Goal: Information Seeking & Learning: Check status

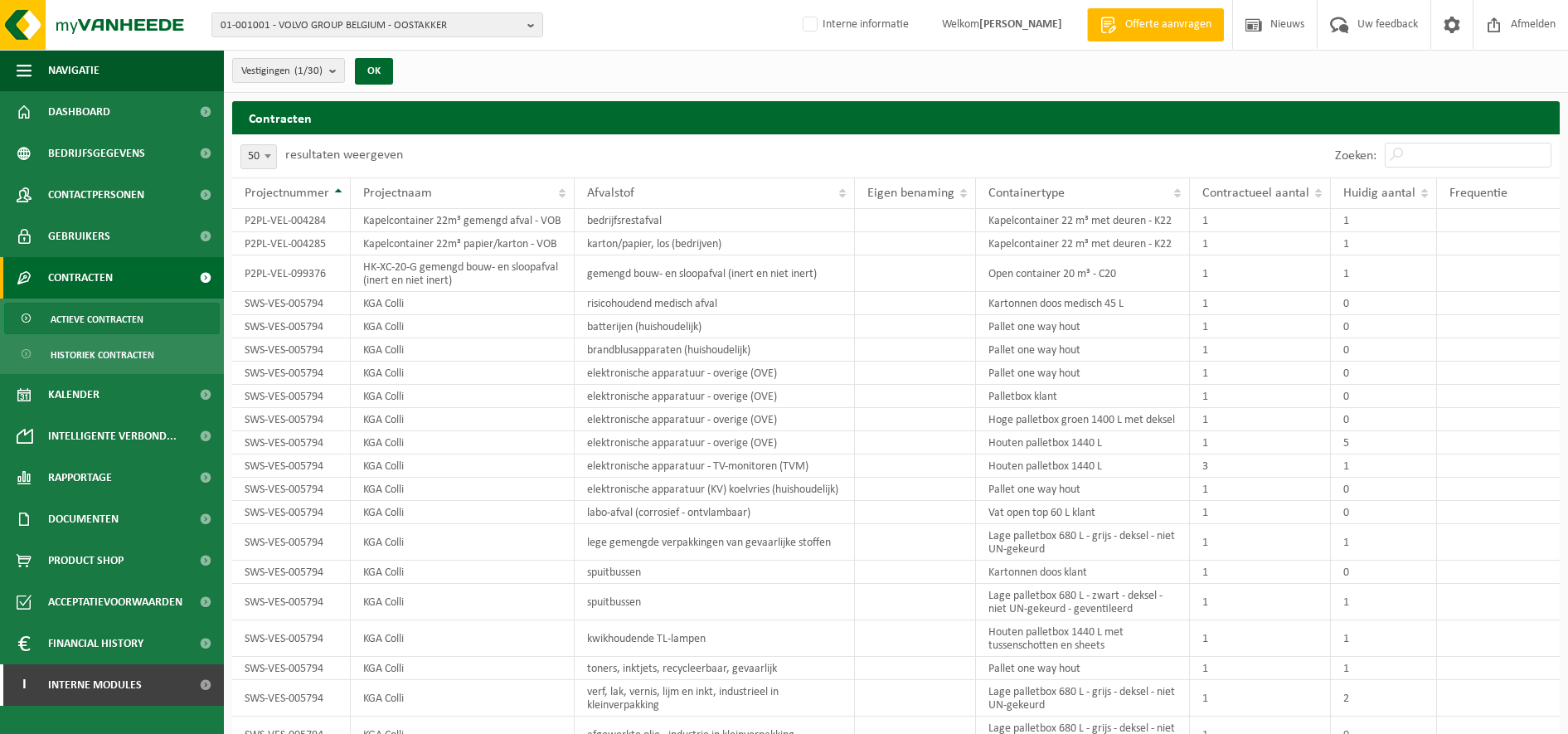
select select "50"
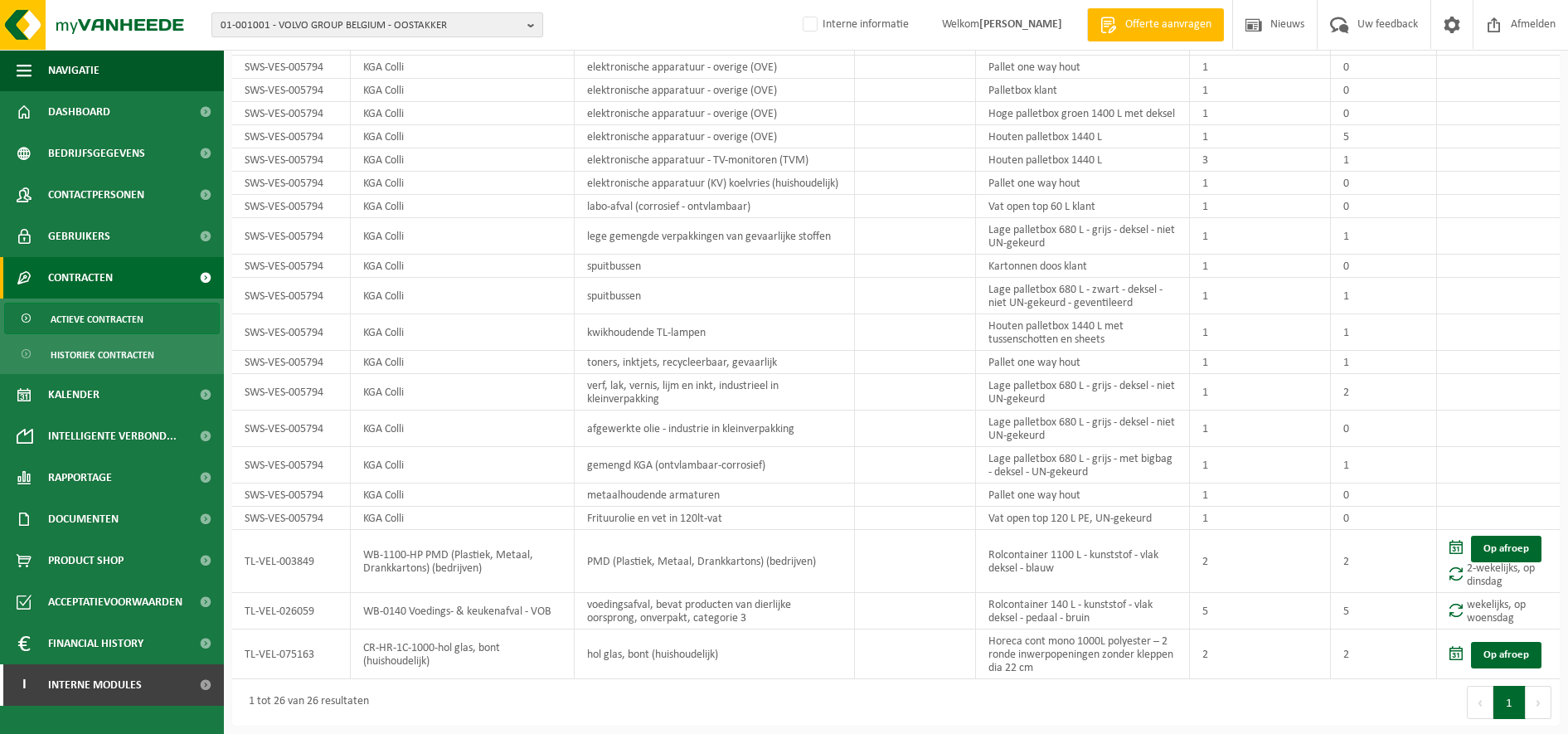
click at [275, 22] on span "01-001001 - VOLVO GROUP BELGIUM - OOSTAKKER" at bounding box center [371, 26] width 300 height 25
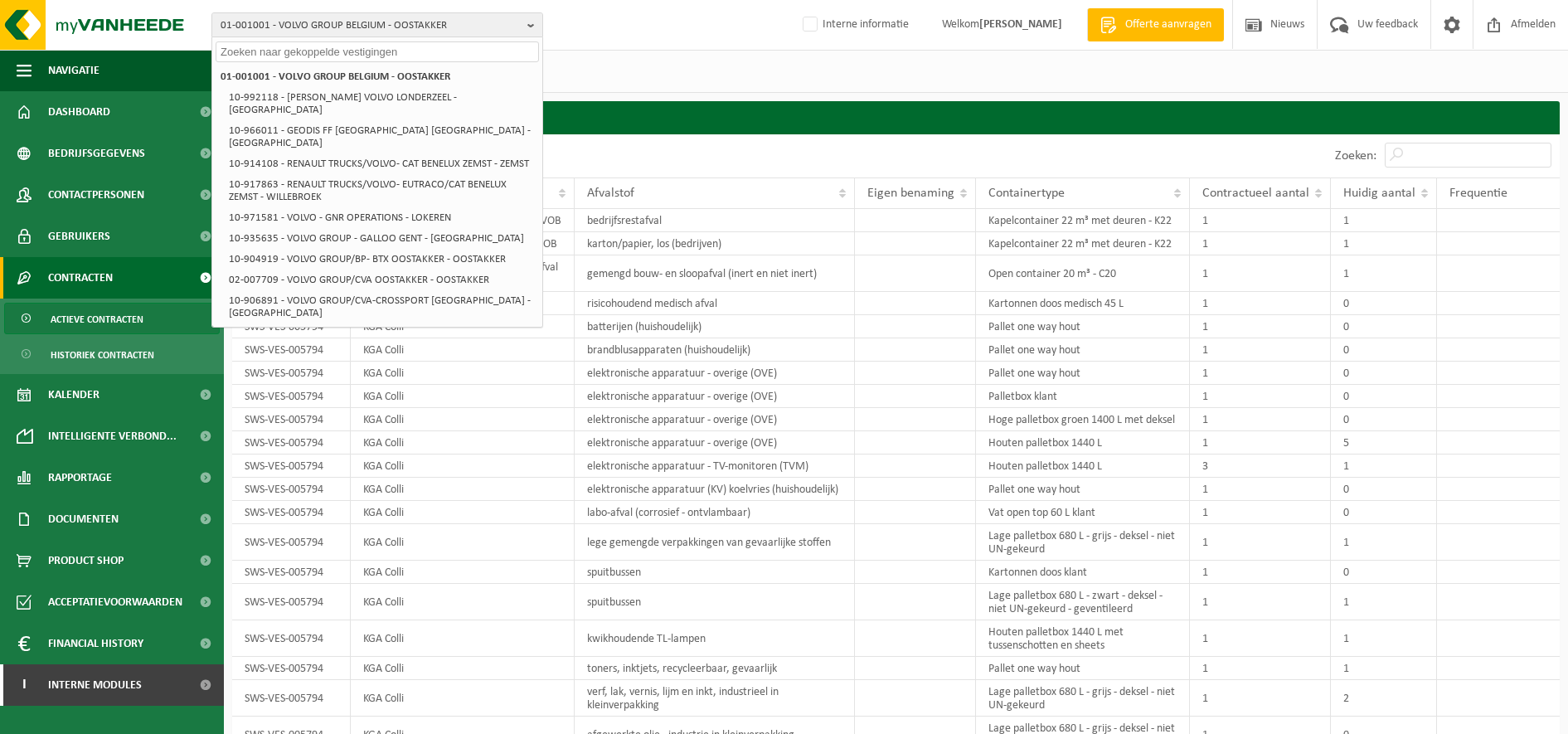
click at [701, 65] on div "Vestigingen (1/30) Alles selecteren Alles deselecteren Actieve selecteren VOLVO…" at bounding box center [896, 71] width 1345 height 43
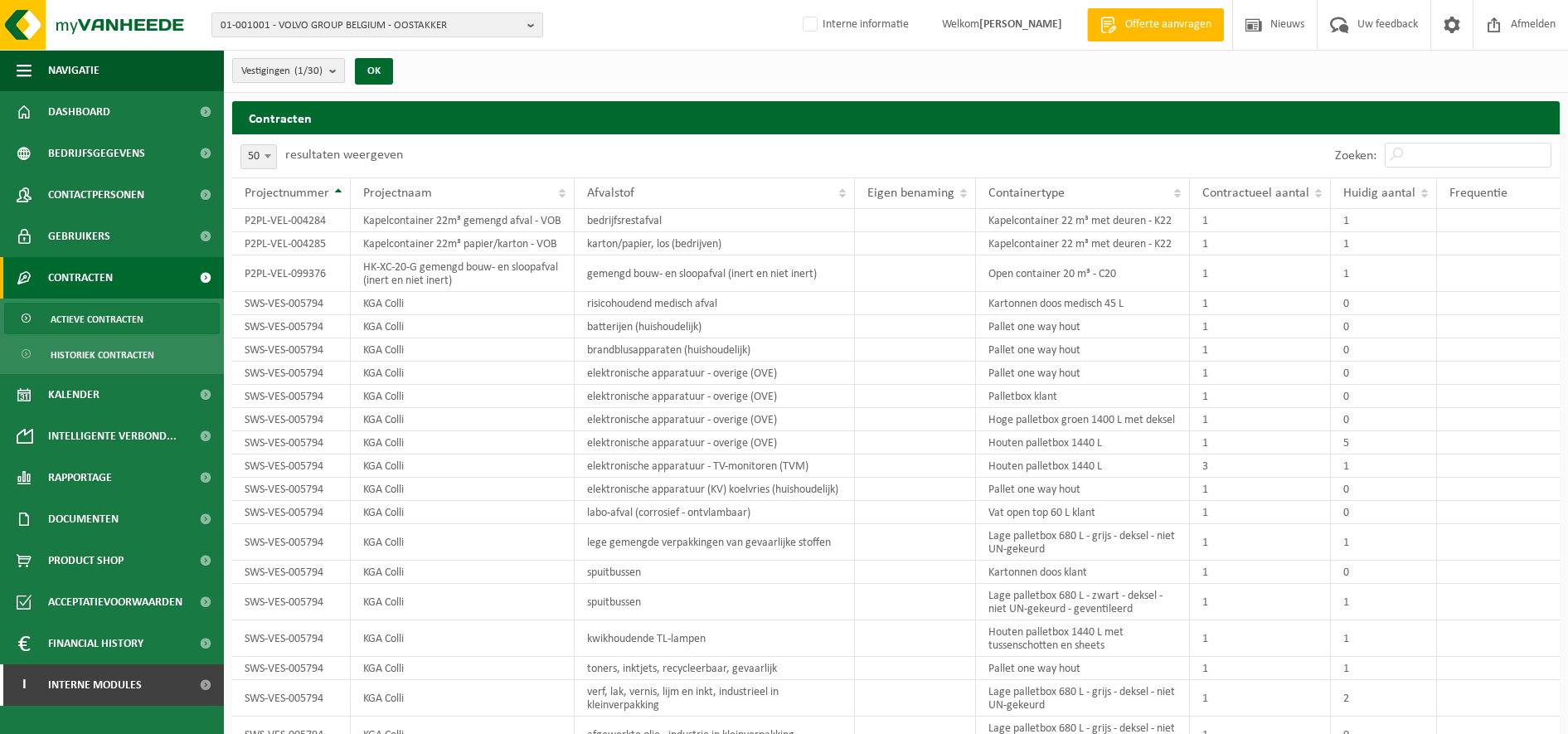
click at [332, 76] on b "submit" at bounding box center [336, 71] width 15 height 24
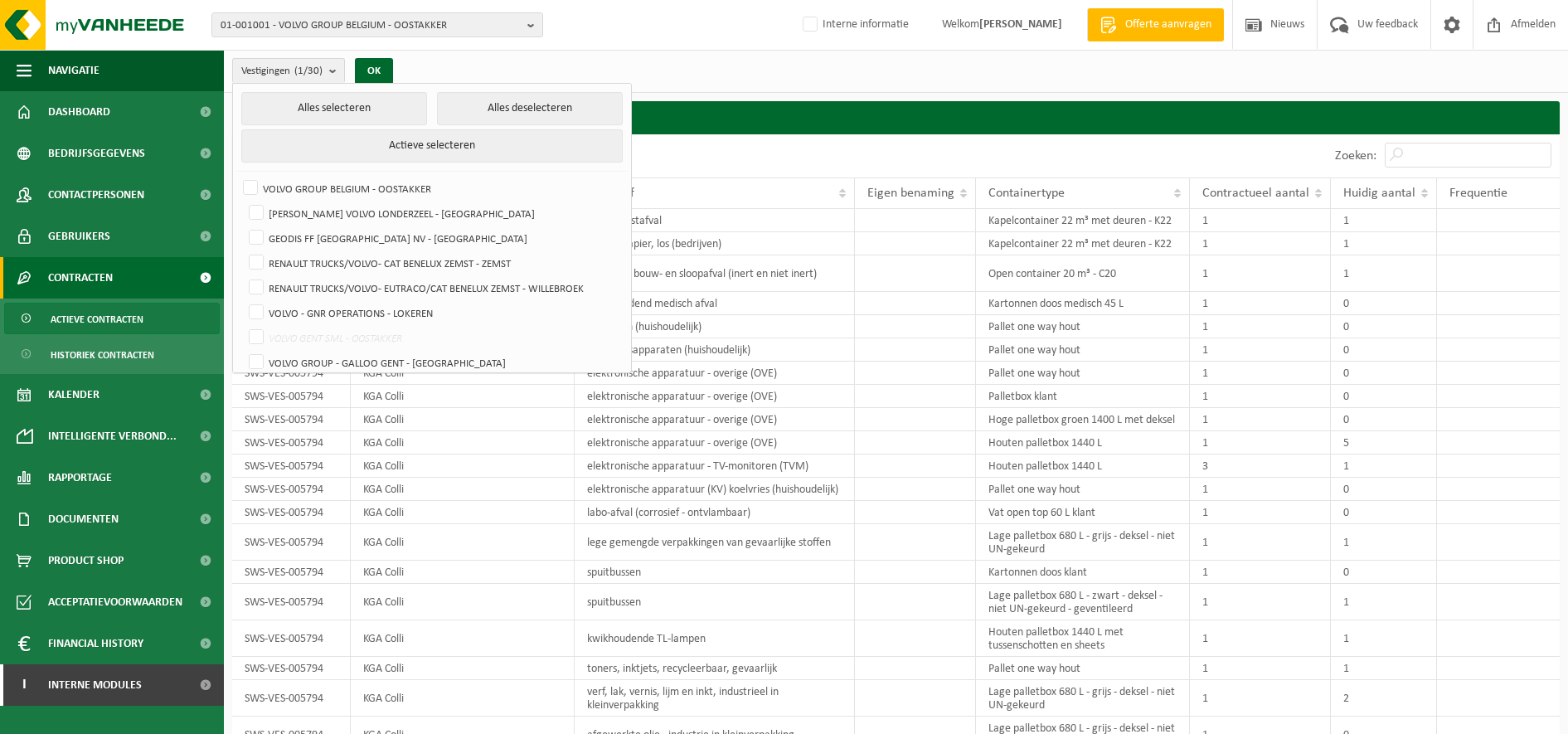
checkbox input "false"
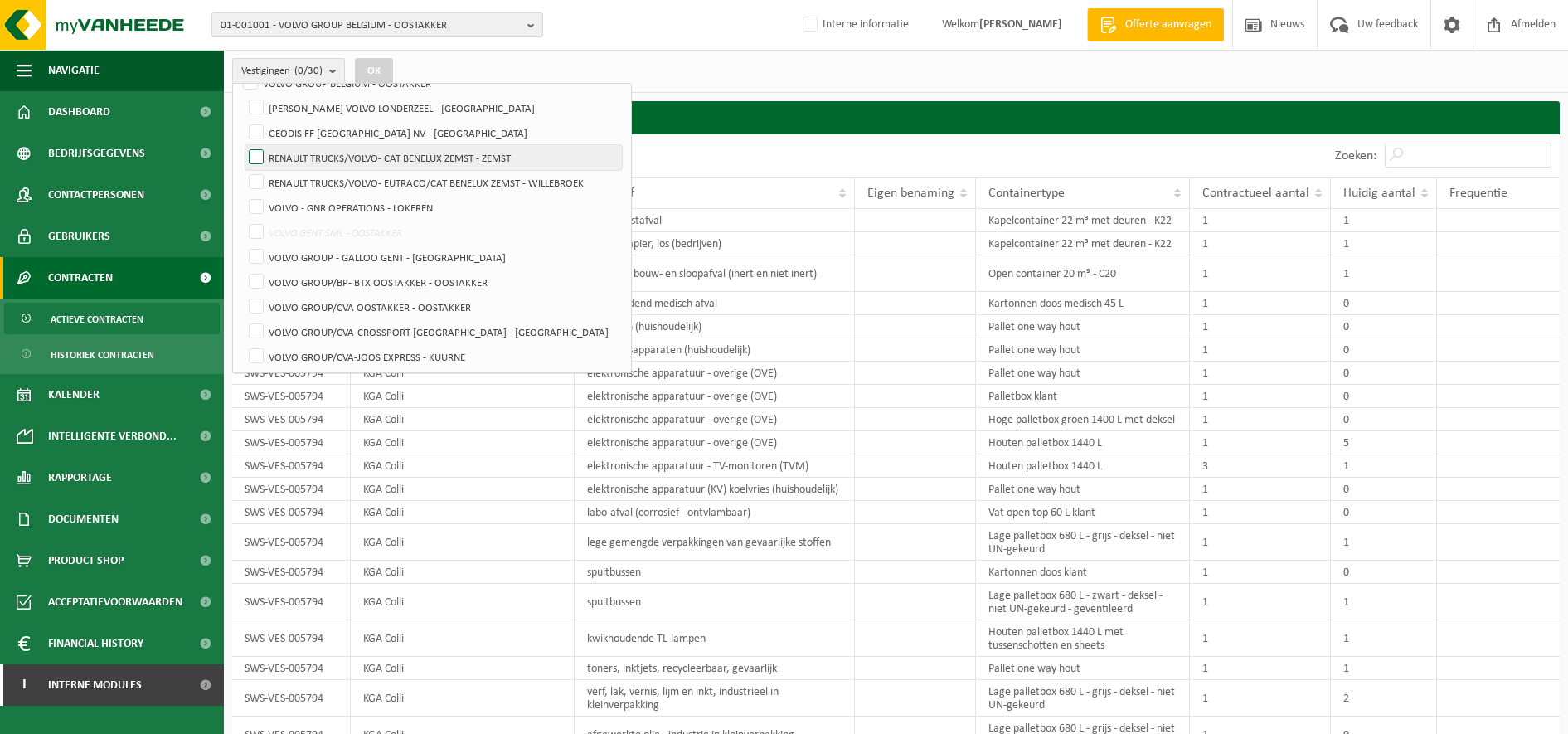
scroll to position [207, 0]
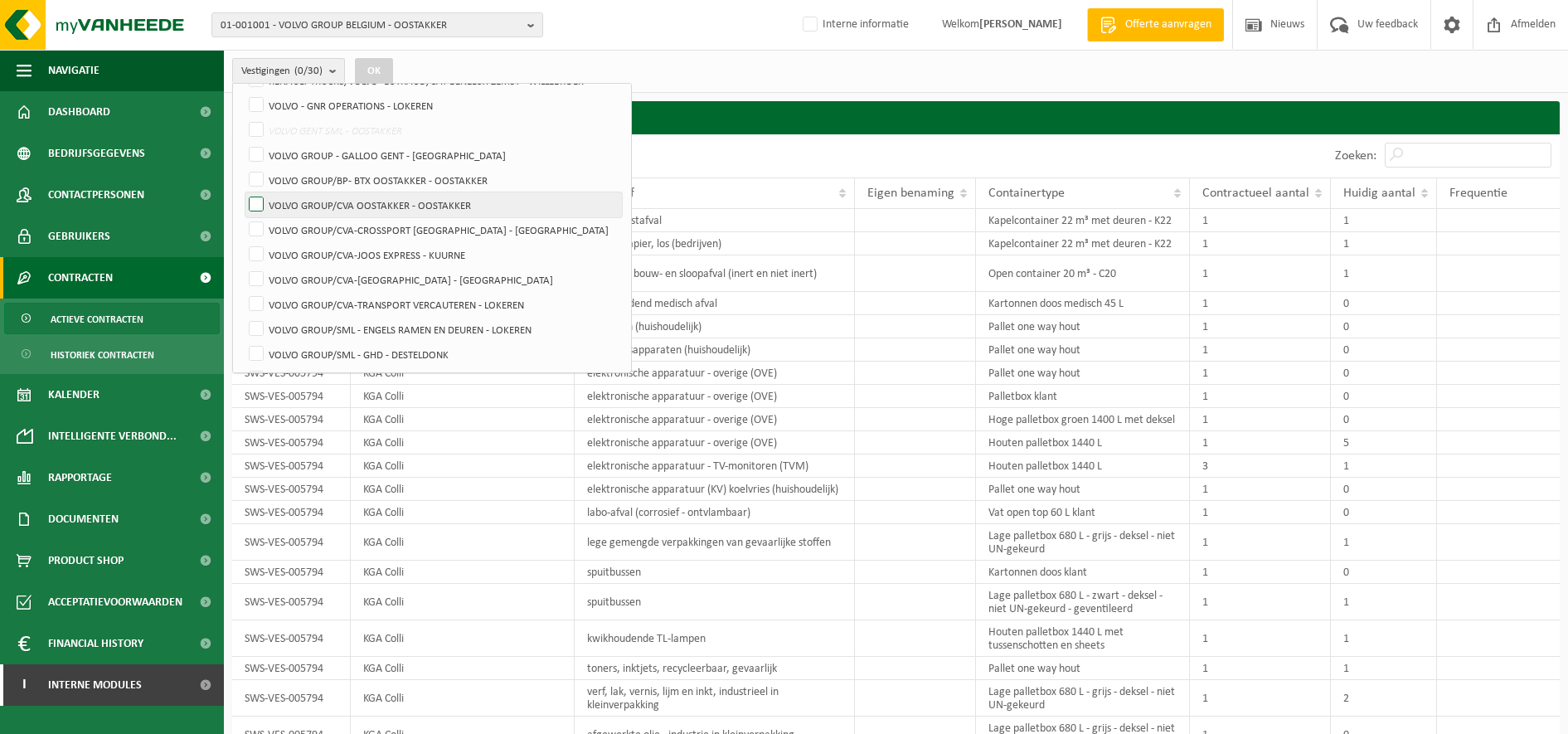
click at [398, 196] on label "VOLVO GROUP/CVA OOSTAKKER - OOSTAKKER" at bounding box center [433, 205] width 376 height 25
click at [243, 193] on input "VOLVO GROUP/CVA OOSTAKKER - OOSTAKKER" at bounding box center [242, 192] width 1 height 1
checkbox input "true"
click at [371, 77] on button "OK" at bounding box center [374, 71] width 38 height 26
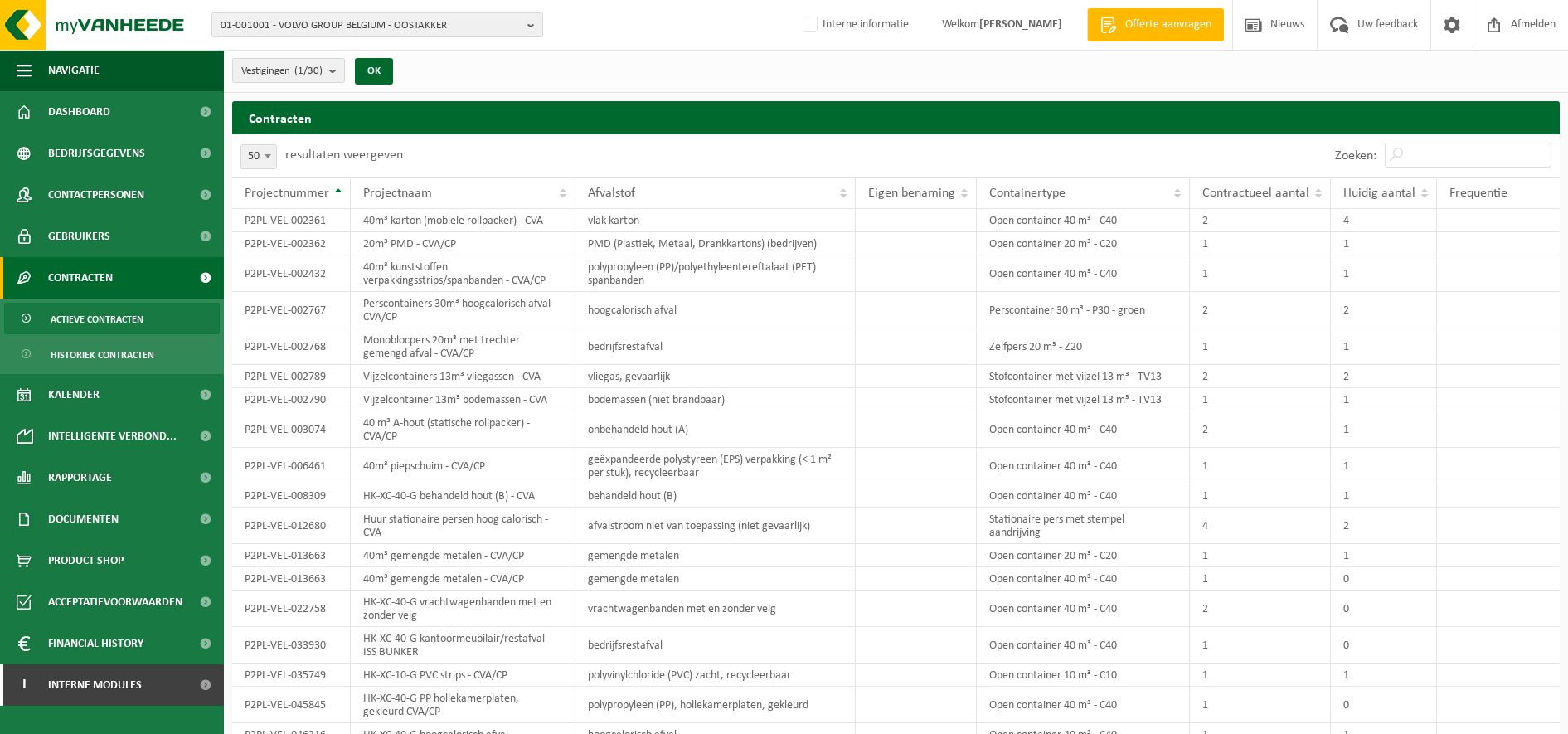
click at [74, 310] on span "Actieve contracten" at bounding box center [97, 319] width 93 height 32
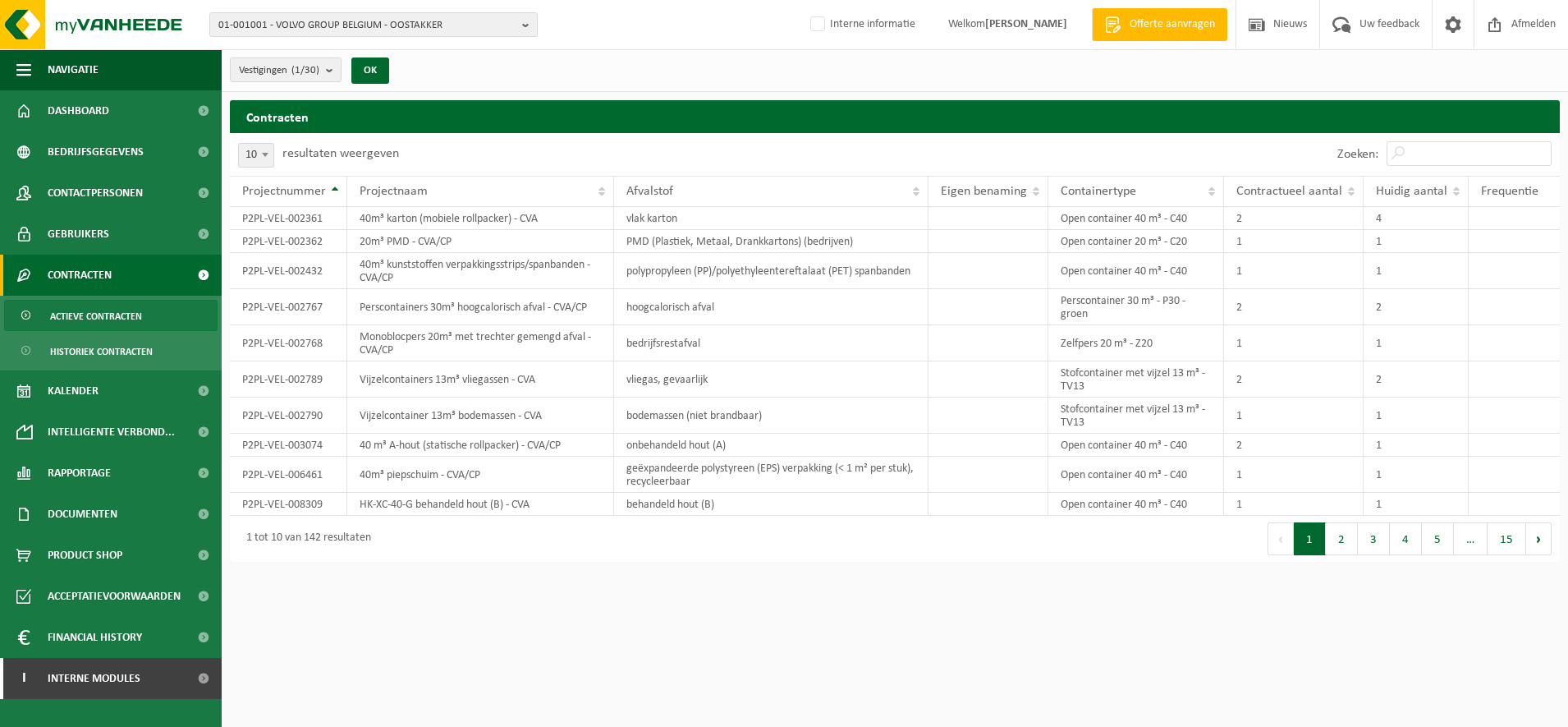
click at [264, 150] on span at bounding box center [265, 155] width 16 height 21
select select "100"
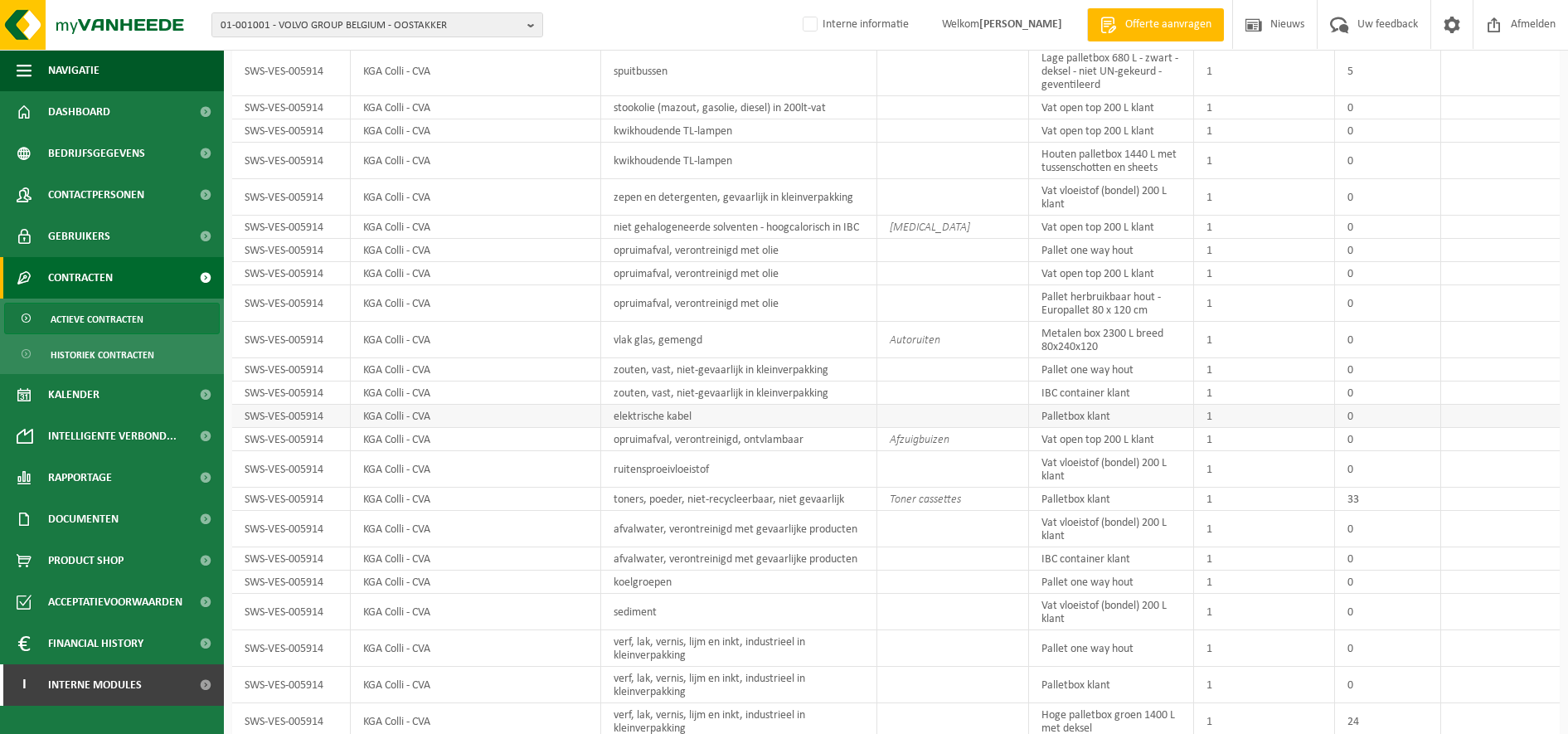
scroll to position [2594, 0]
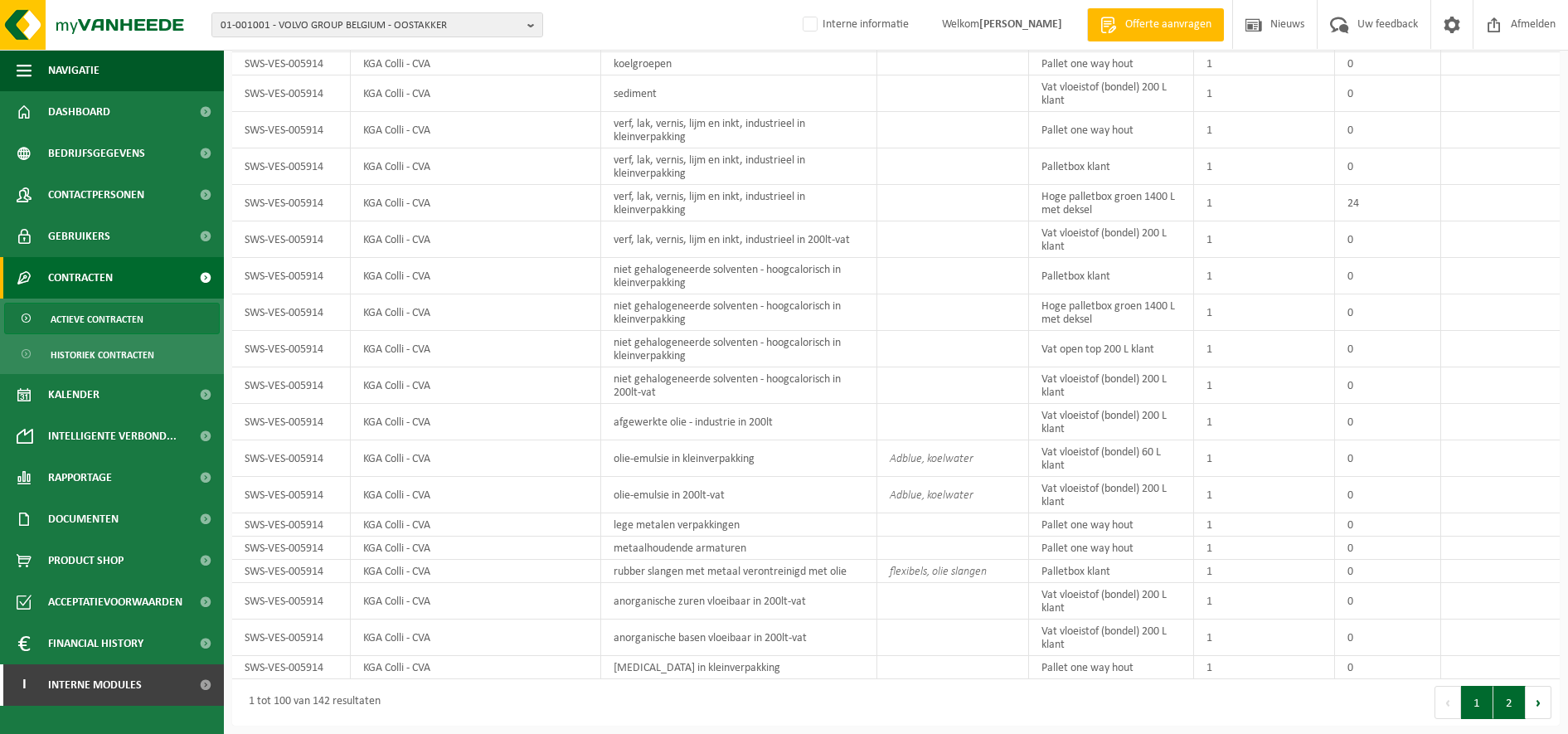
click at [1511, 703] on button "2" at bounding box center [1510, 702] width 33 height 33
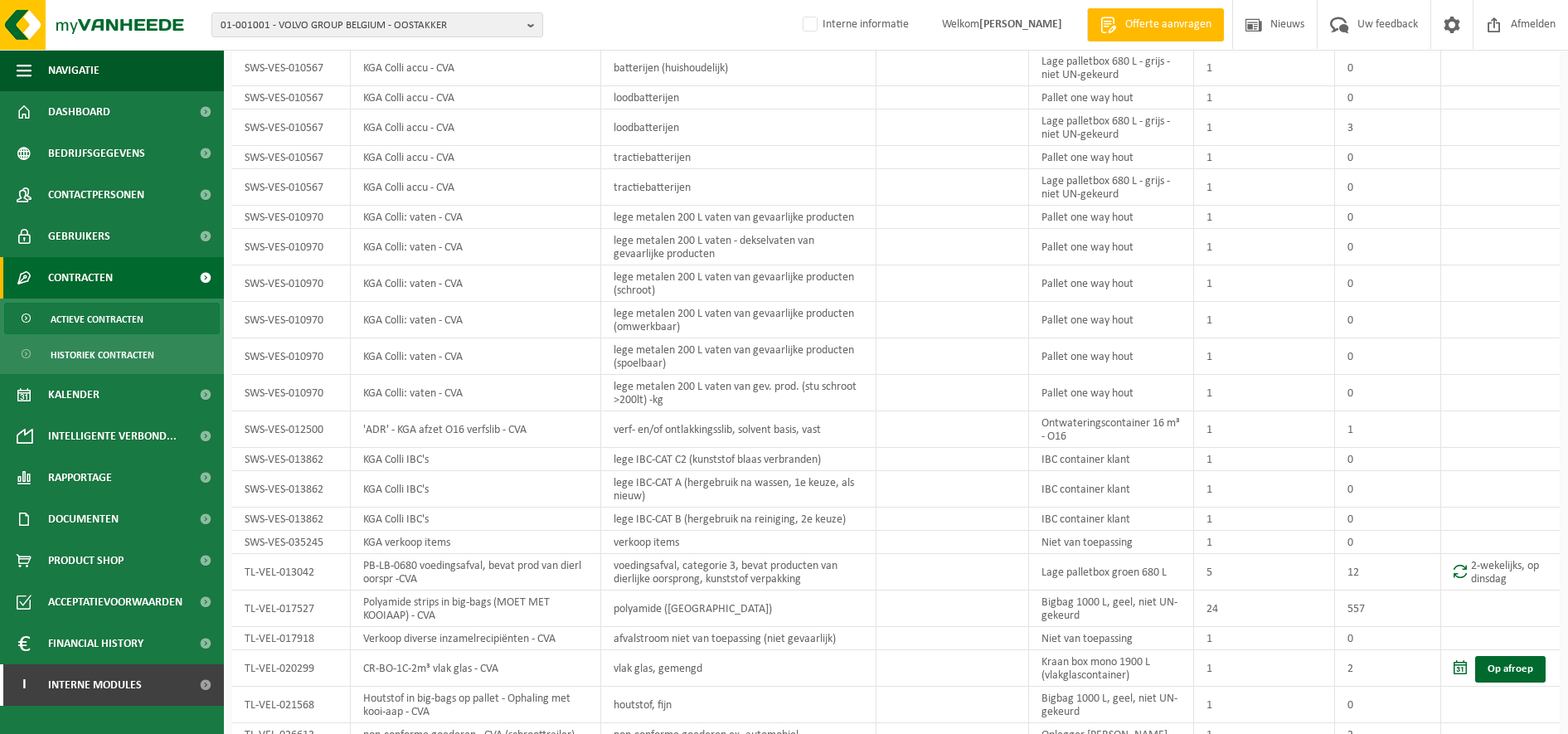
scroll to position [823, 0]
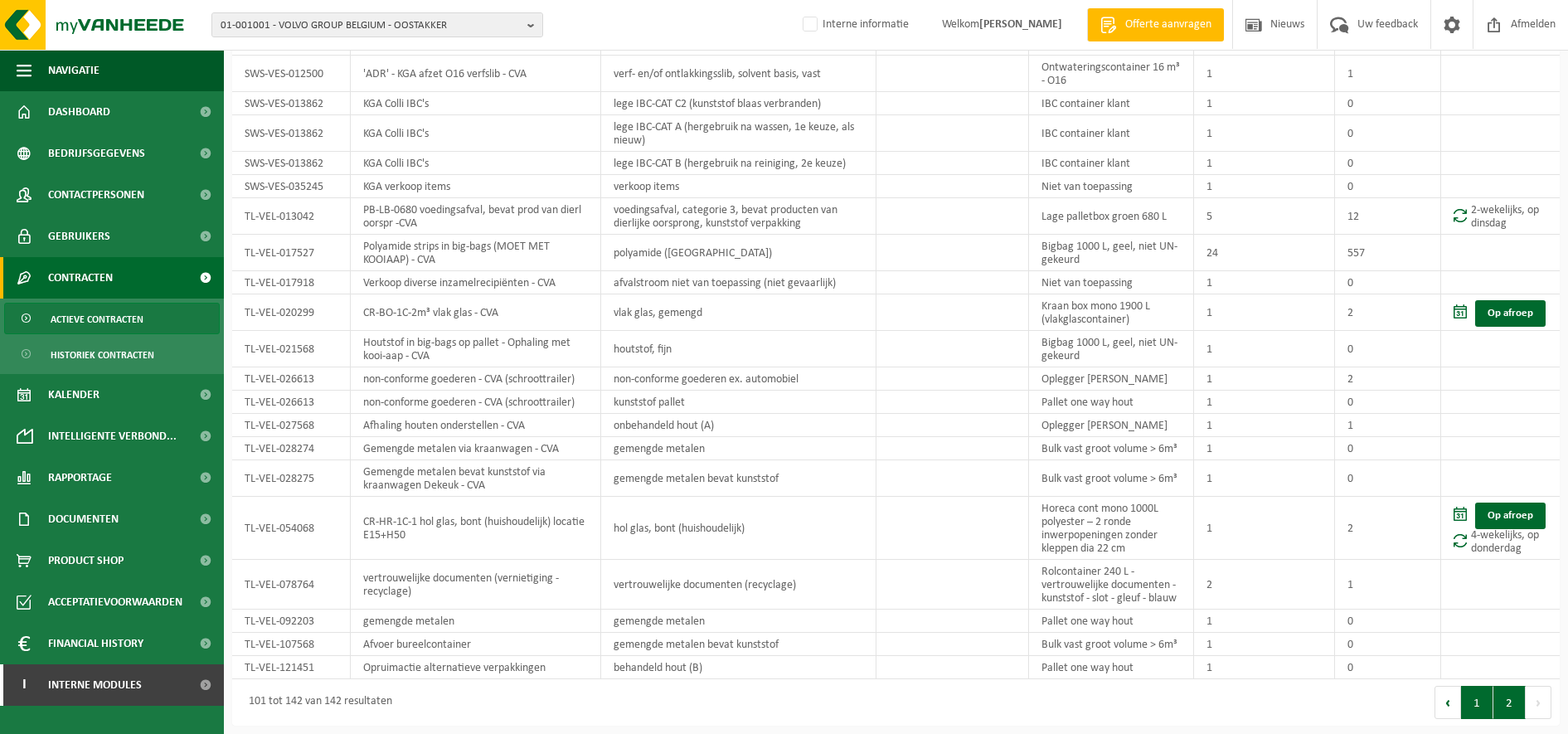
click at [1475, 699] on button "1" at bounding box center [1478, 702] width 33 height 33
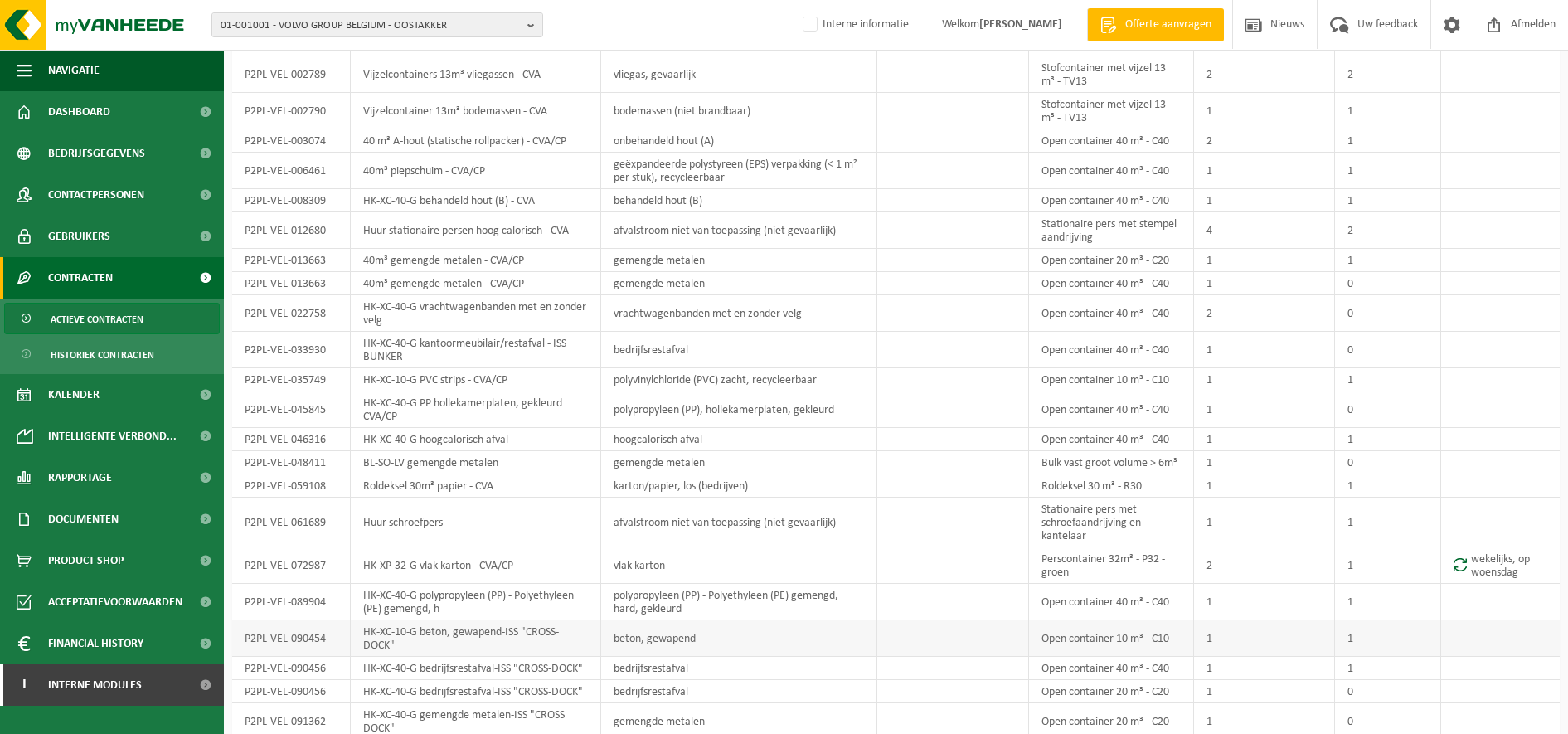
scroll to position [0, 0]
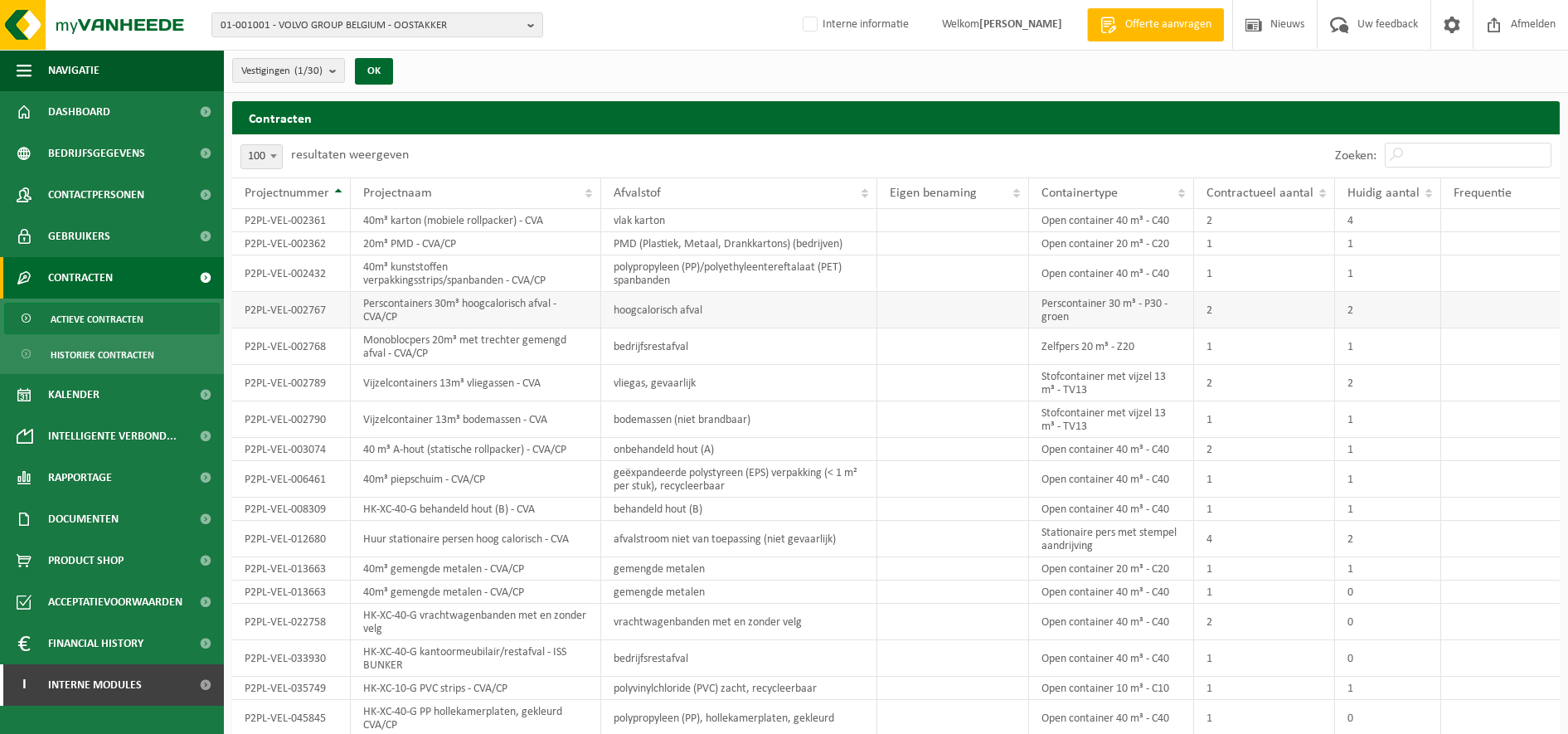
click at [746, 323] on td "hoogcalorisch afval" at bounding box center [739, 310] width 276 height 36
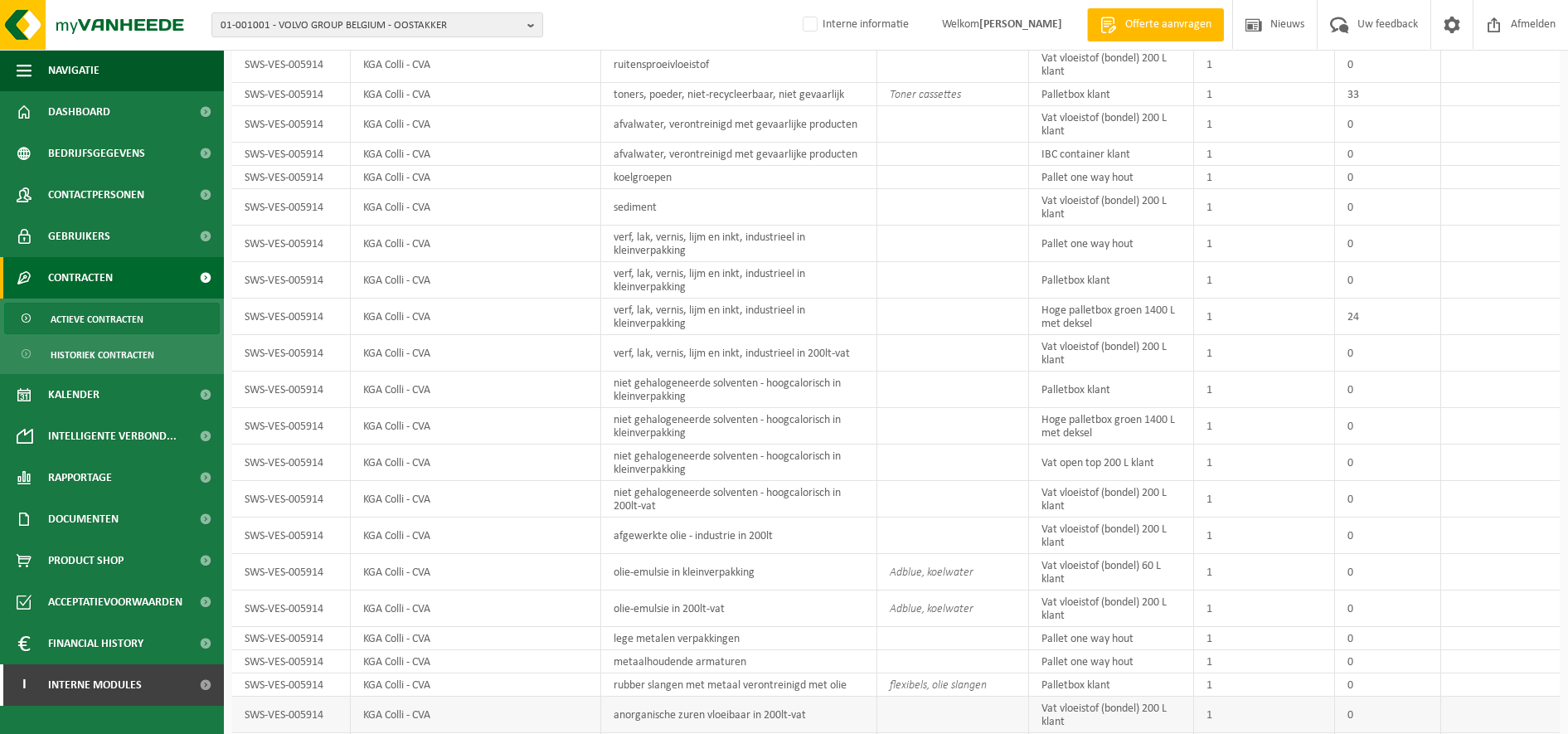
scroll to position [2594, 0]
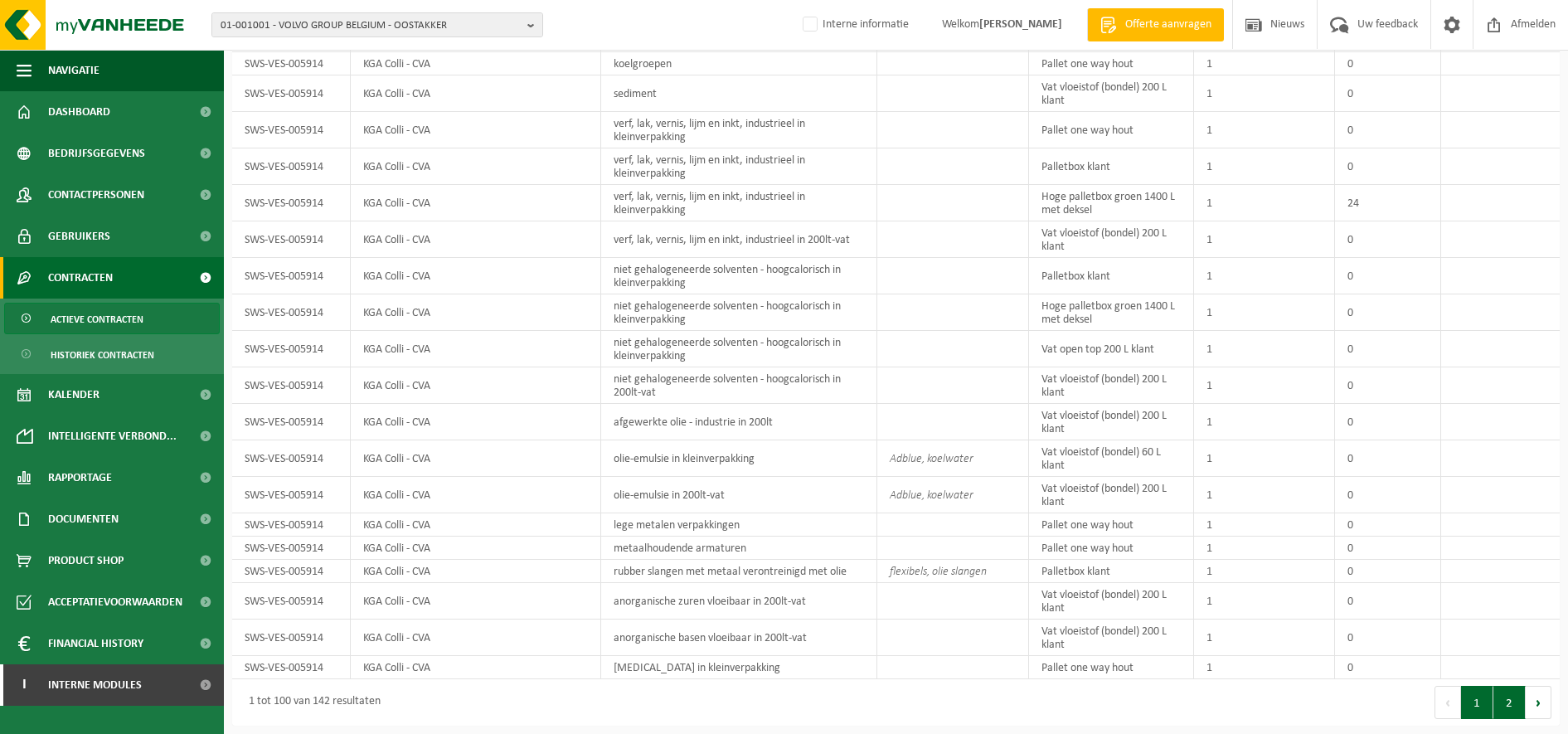
click at [1505, 696] on button "2" at bounding box center [1510, 702] width 33 height 33
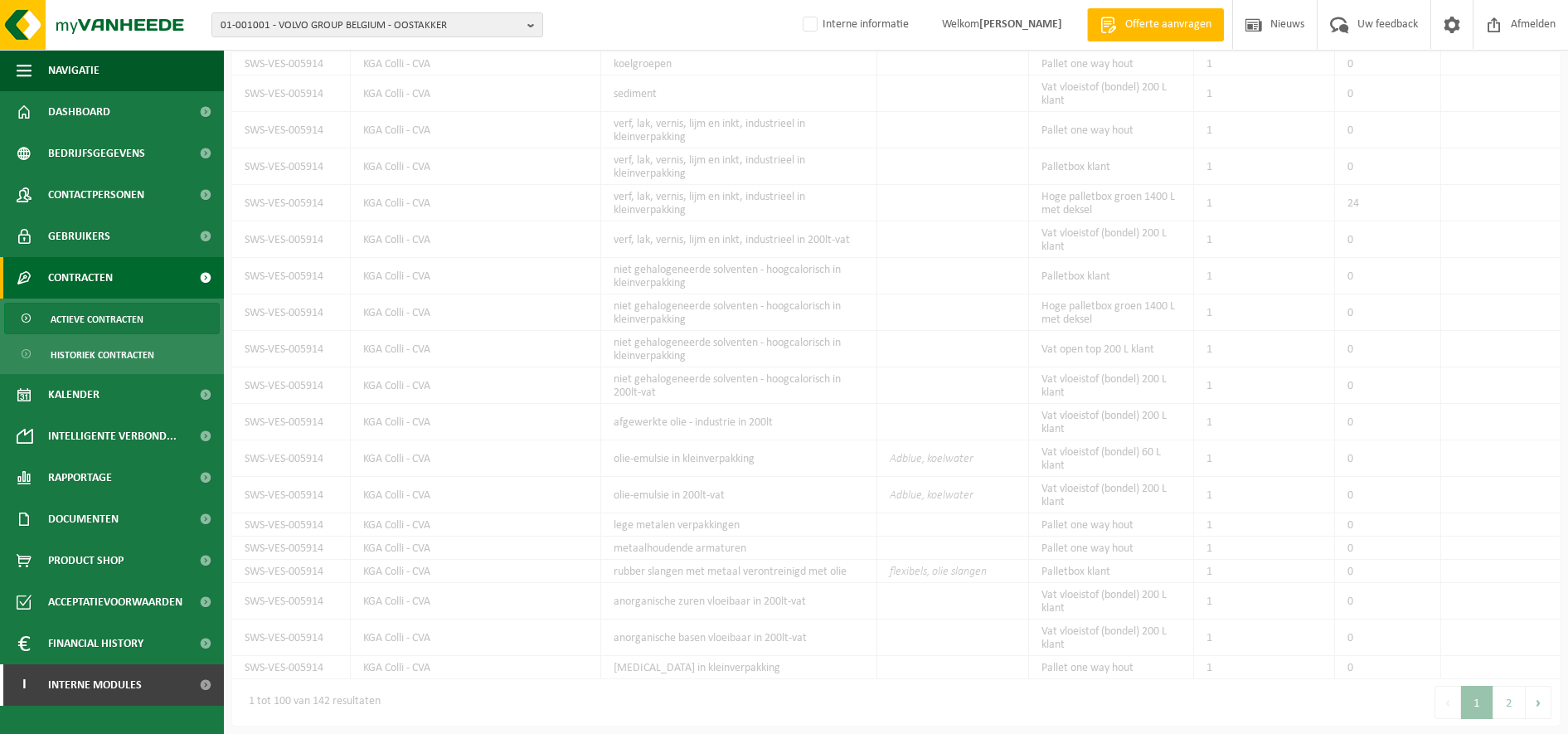
scroll to position [823, 0]
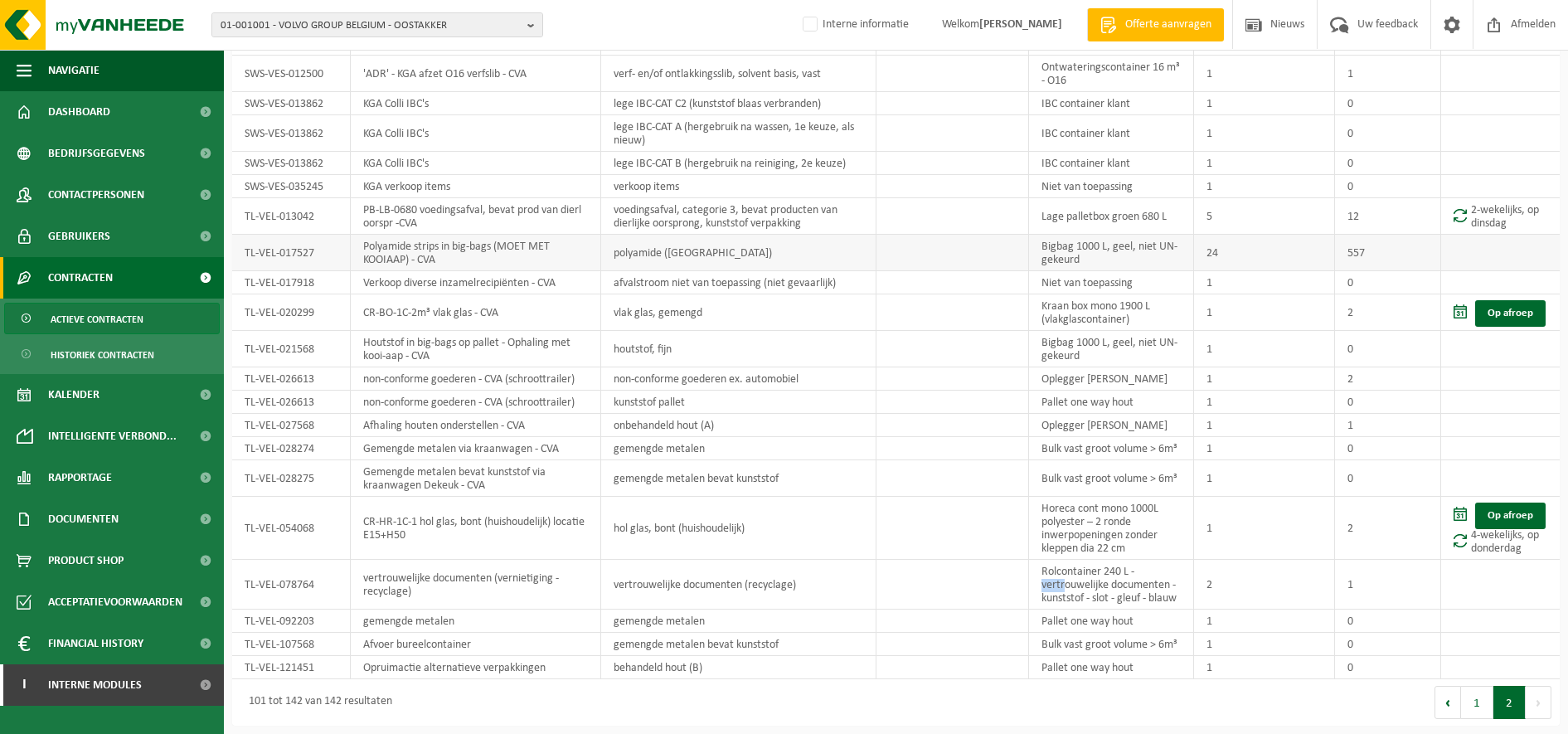
click at [955, 259] on td at bounding box center [952, 253] width 152 height 36
drag, startPoint x: 1482, startPoint y: 696, endPoint x: 1403, endPoint y: 654, distance: 89.5
click at [1482, 696] on button "1" at bounding box center [1478, 702] width 33 height 33
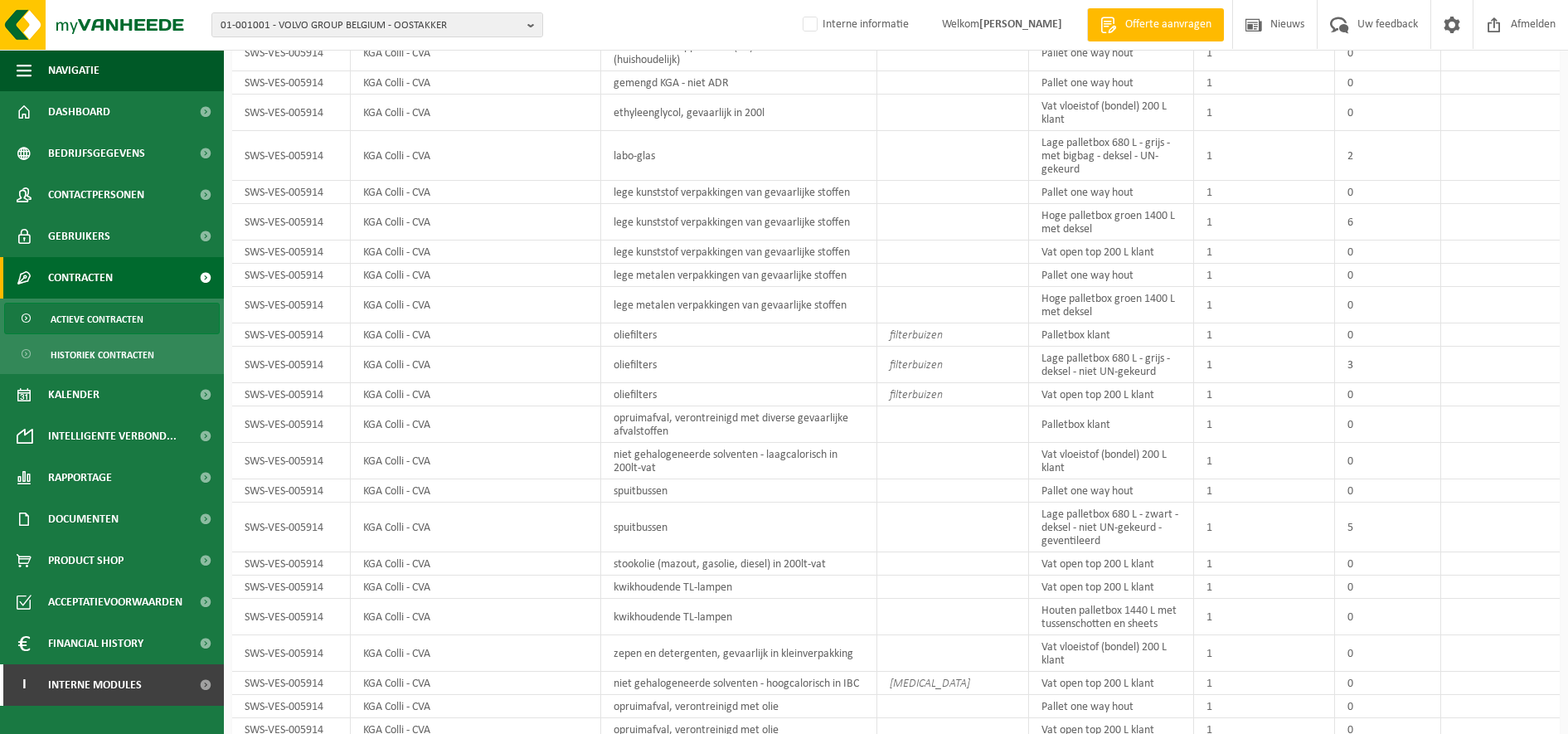
scroll to position [1454, 0]
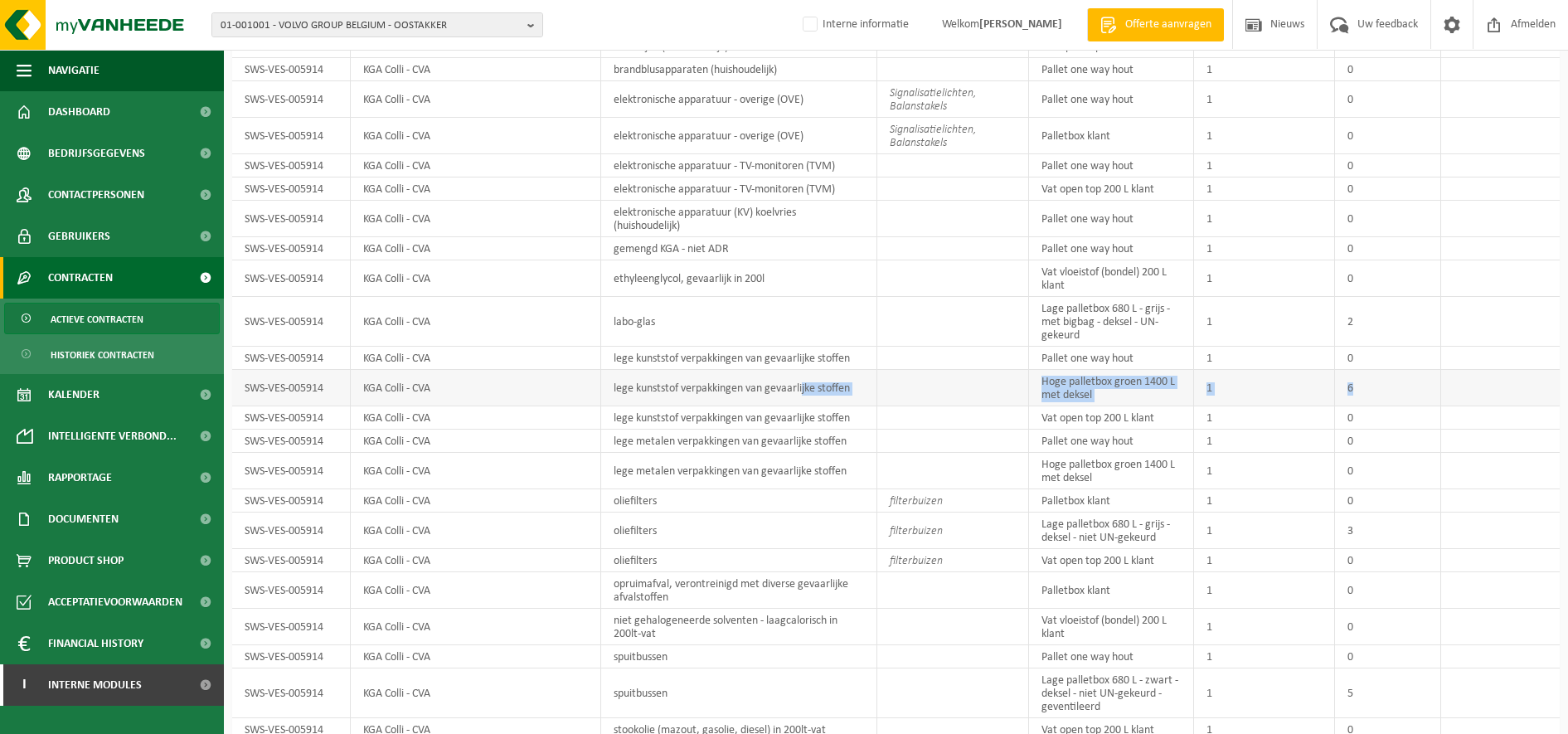
drag, startPoint x: 807, startPoint y: 385, endPoint x: 1380, endPoint y: 388, distance: 573.0
click at [1380, 388] on tr "SWS-VES-005914 KGA Colli - CVA lege kunststof verpakkingen van gevaarlijke stof…" at bounding box center [896, 388] width 1327 height 36
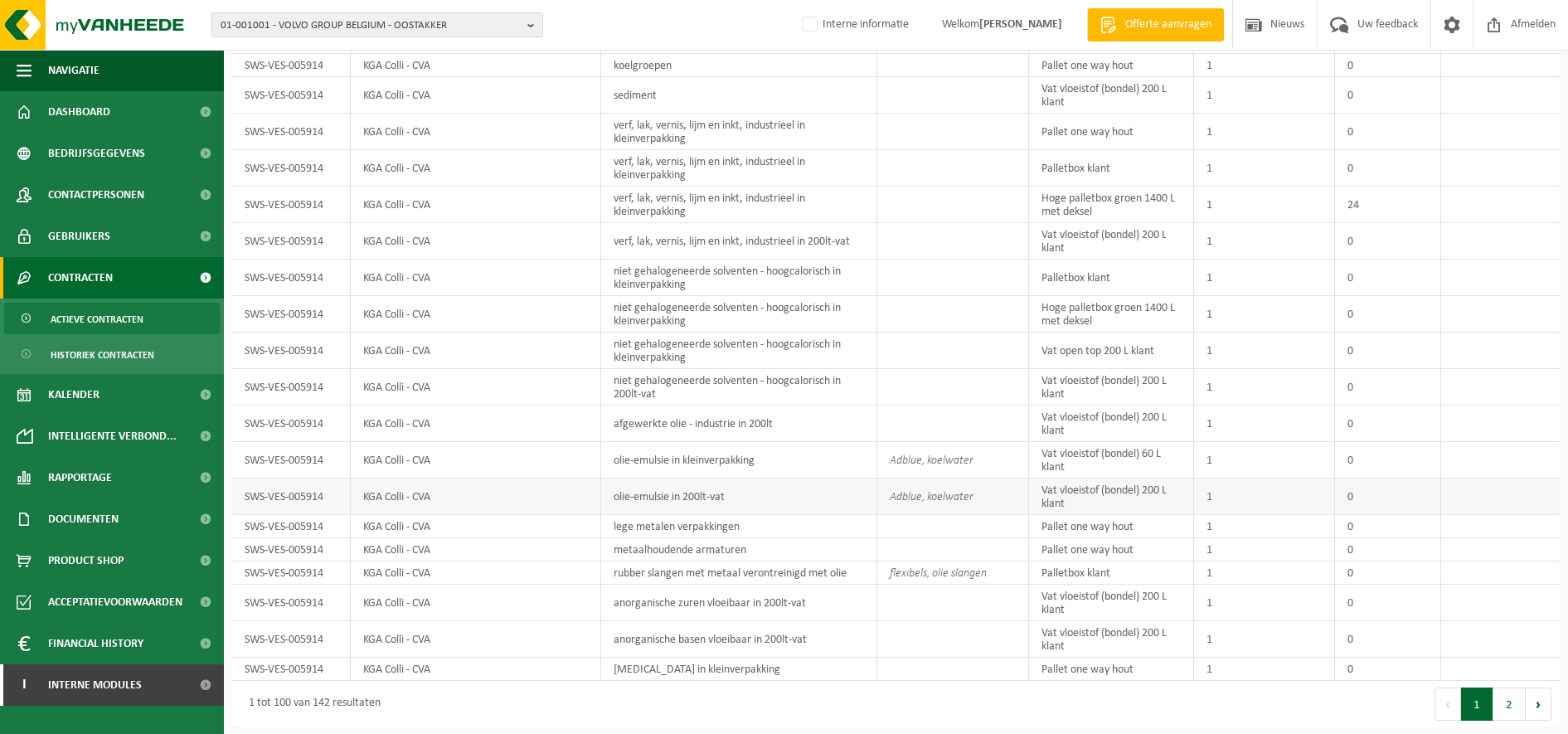
scroll to position [2594, 0]
drag, startPoint x: 1512, startPoint y: 705, endPoint x: 1488, endPoint y: 701, distance: 24.3
click at [1512, 705] on button "2" at bounding box center [1510, 702] width 33 height 33
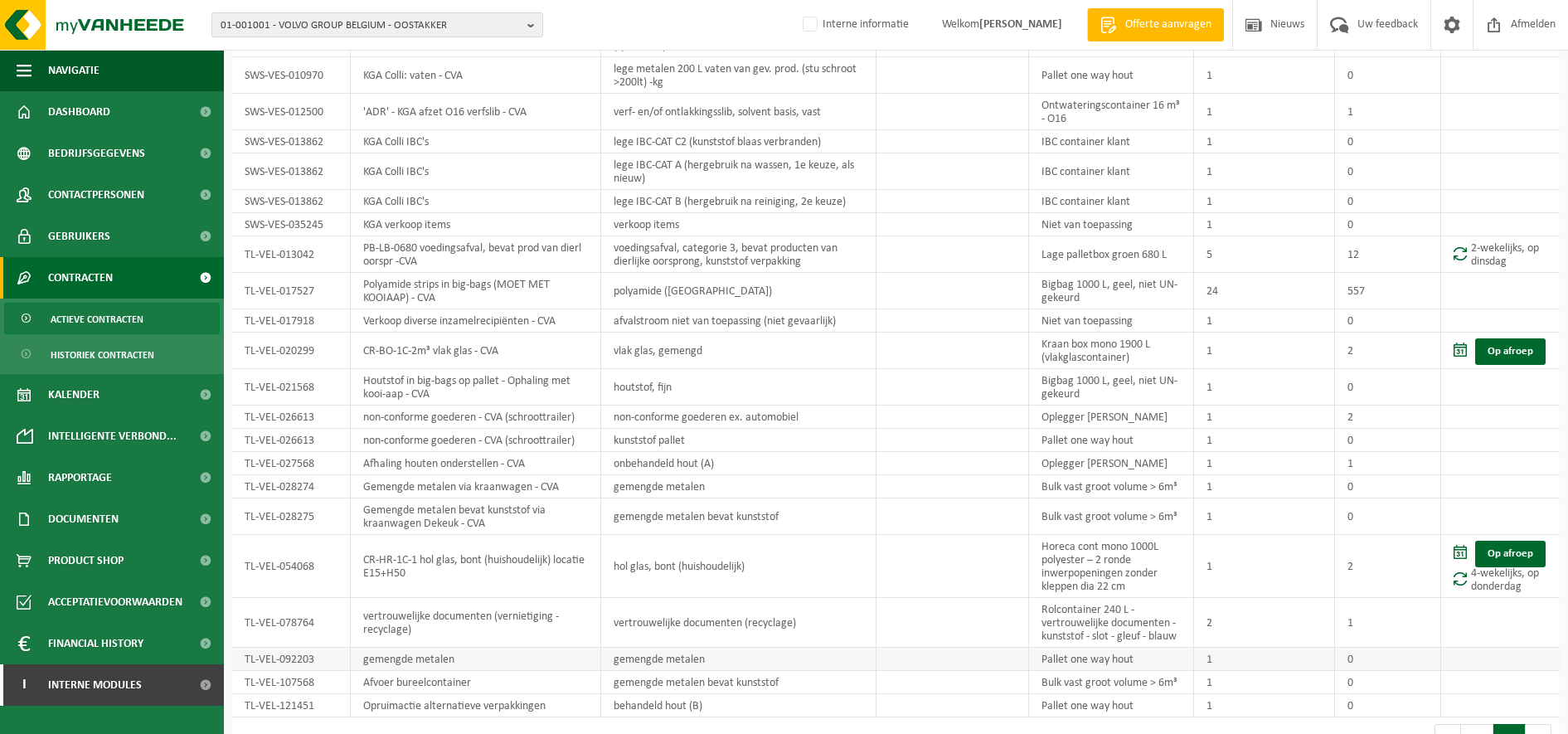
scroll to position [823, 0]
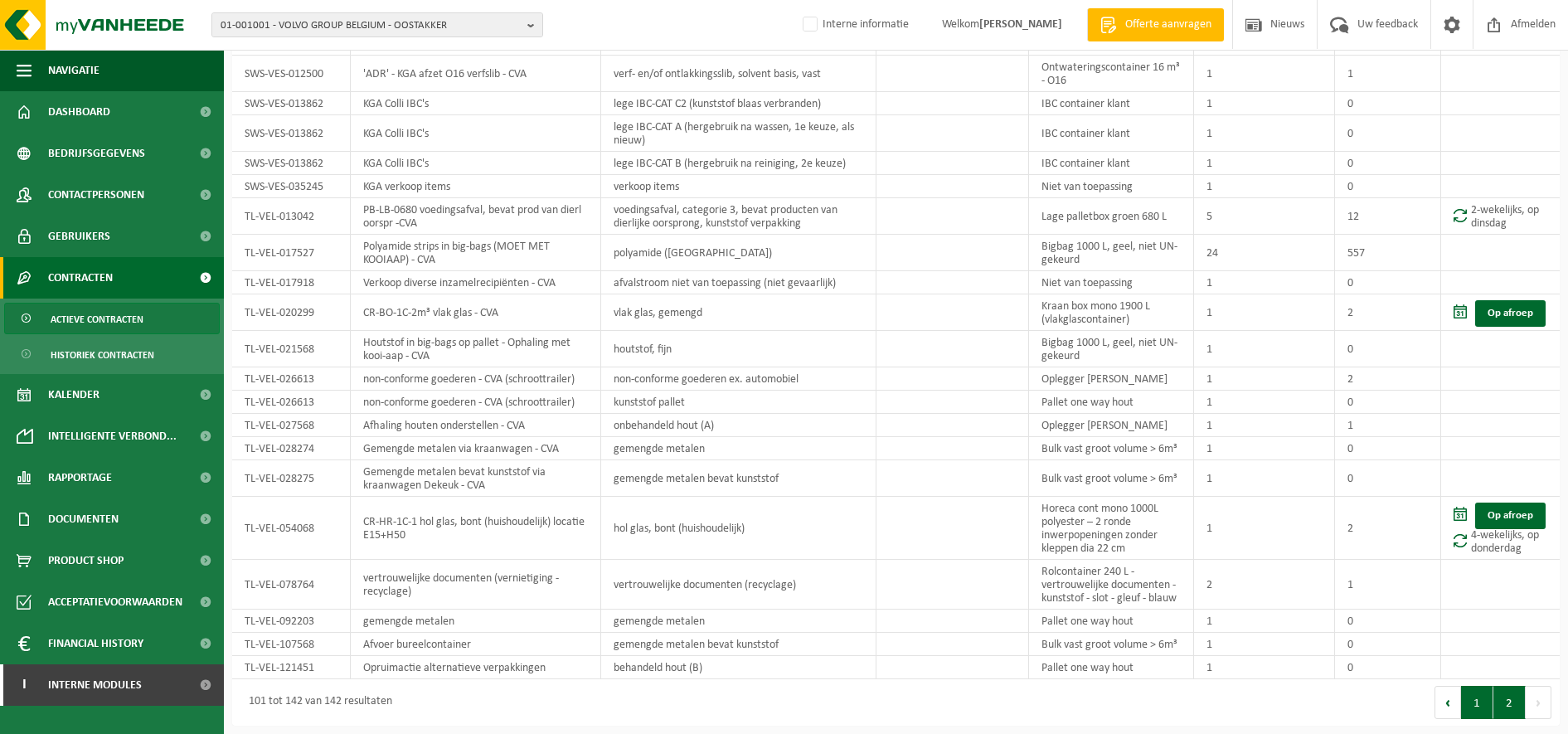
click at [1469, 712] on button "1" at bounding box center [1478, 702] width 33 height 33
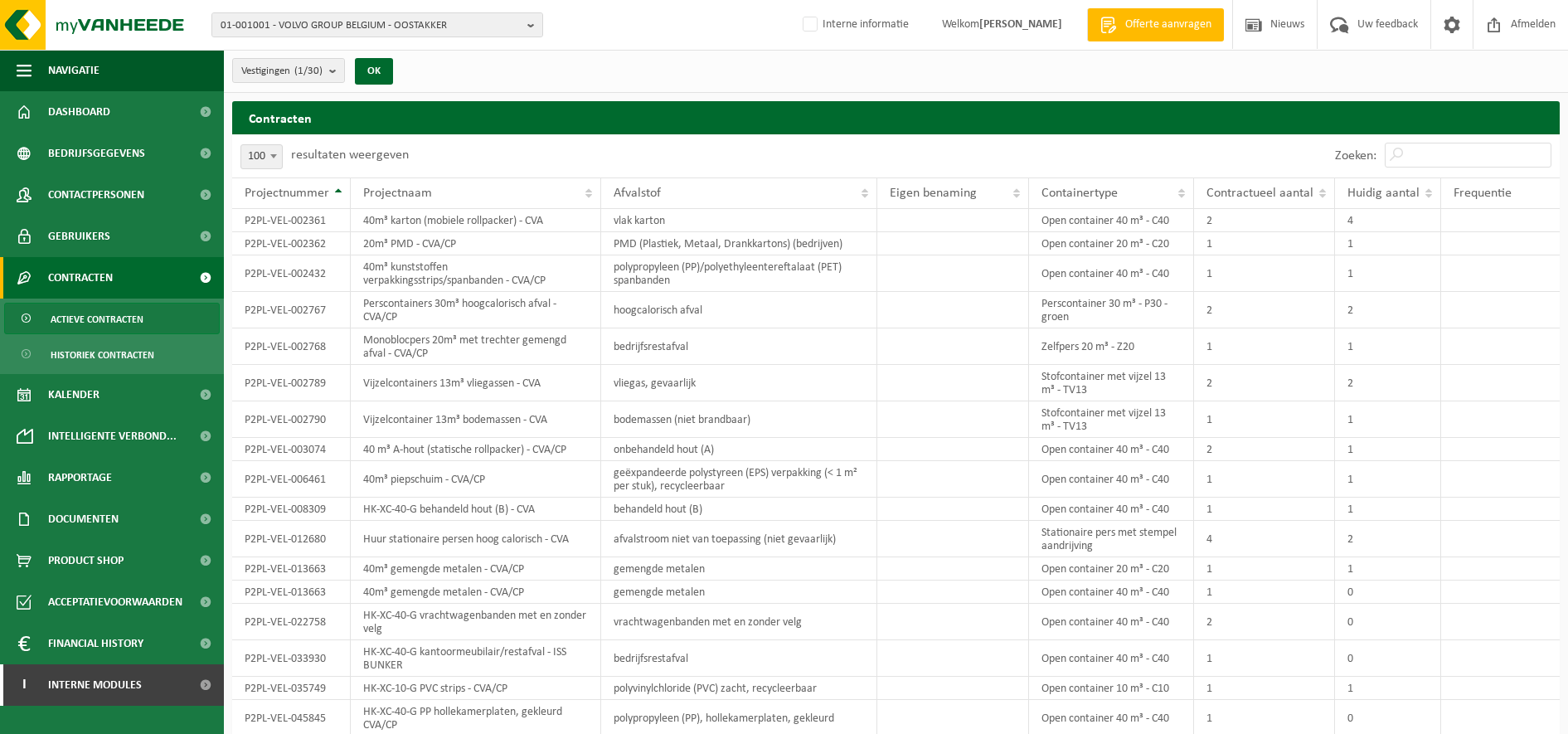
scroll to position [938, 0]
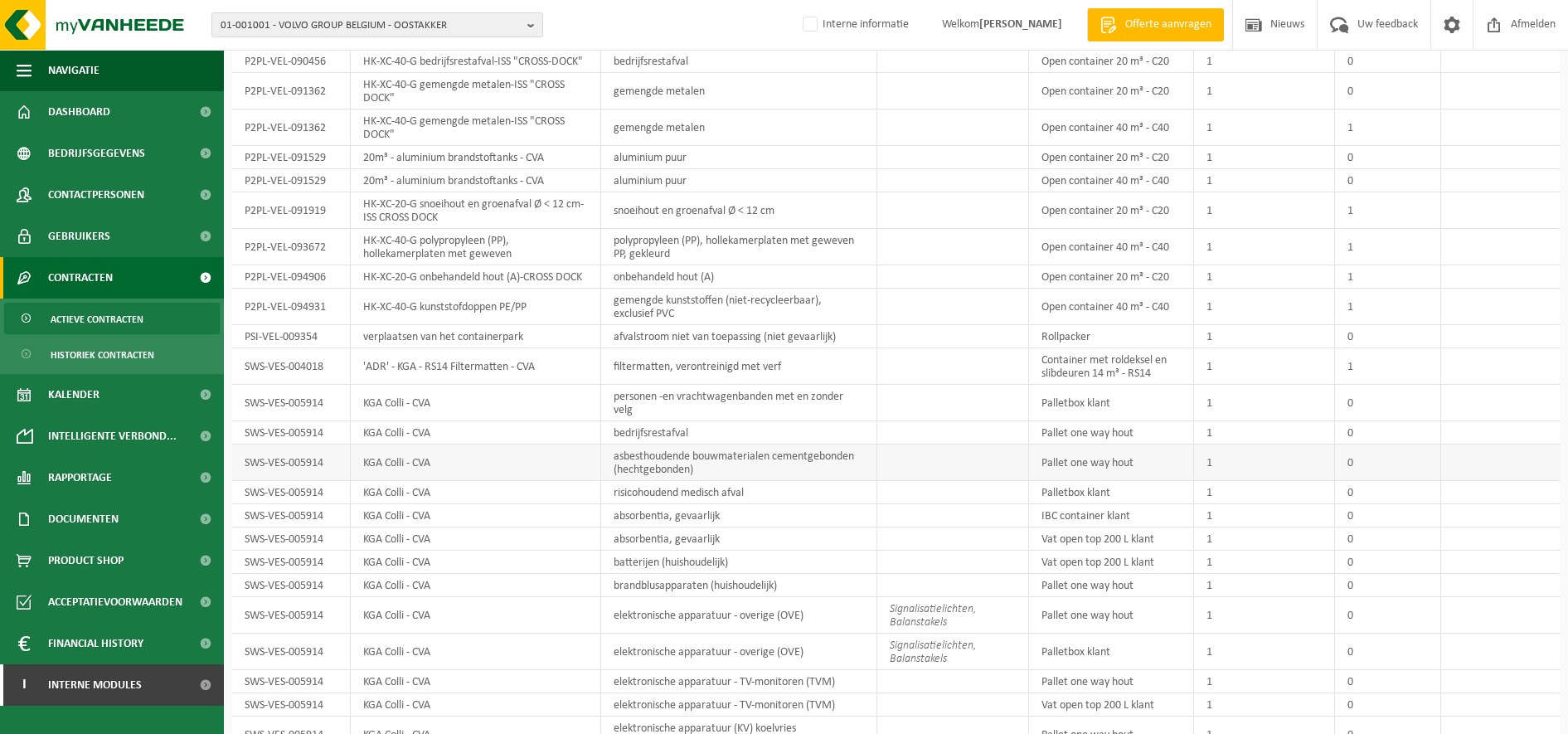
click at [590, 452] on td "KGA Colli - CVA" at bounding box center [476, 463] width 250 height 36
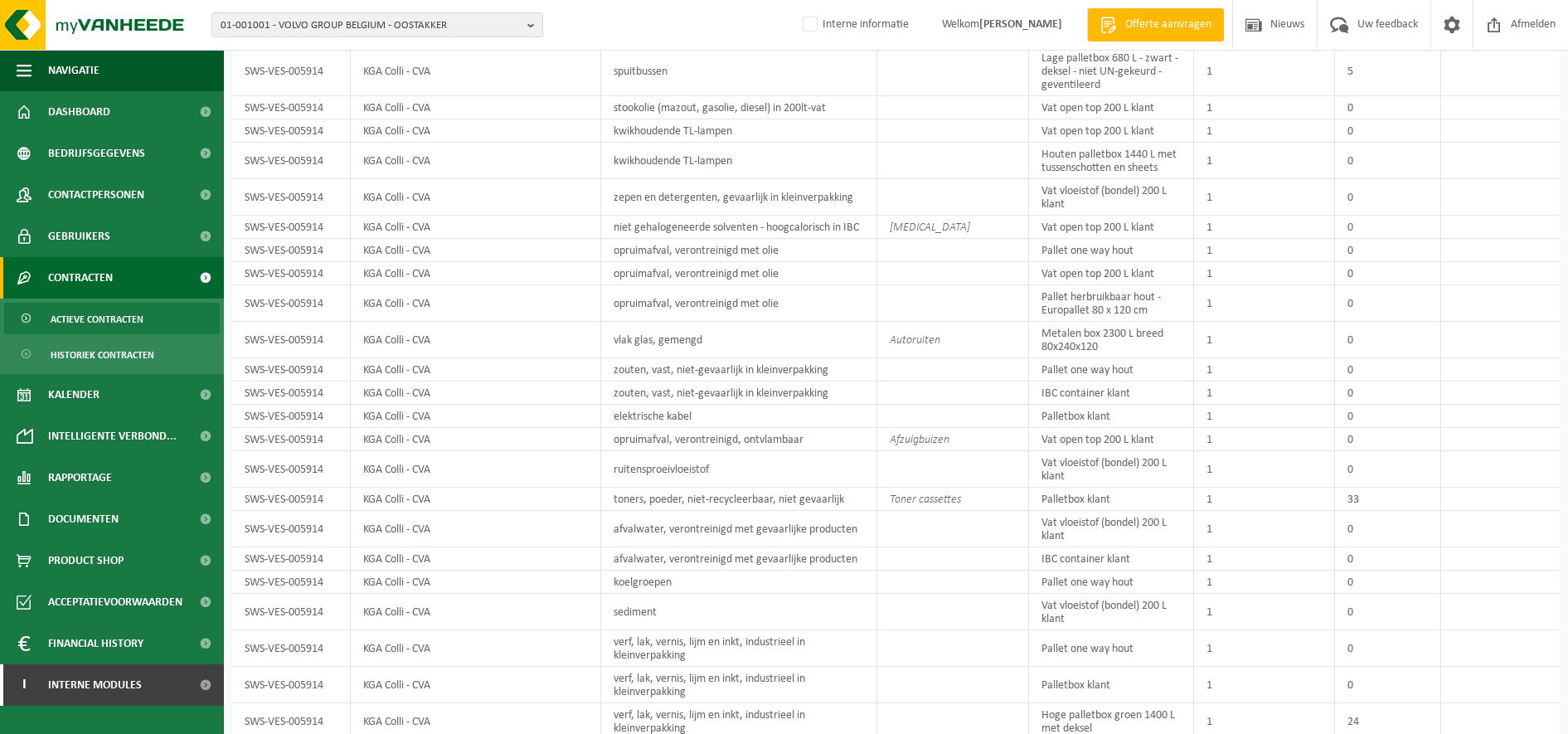
scroll to position [2594, 0]
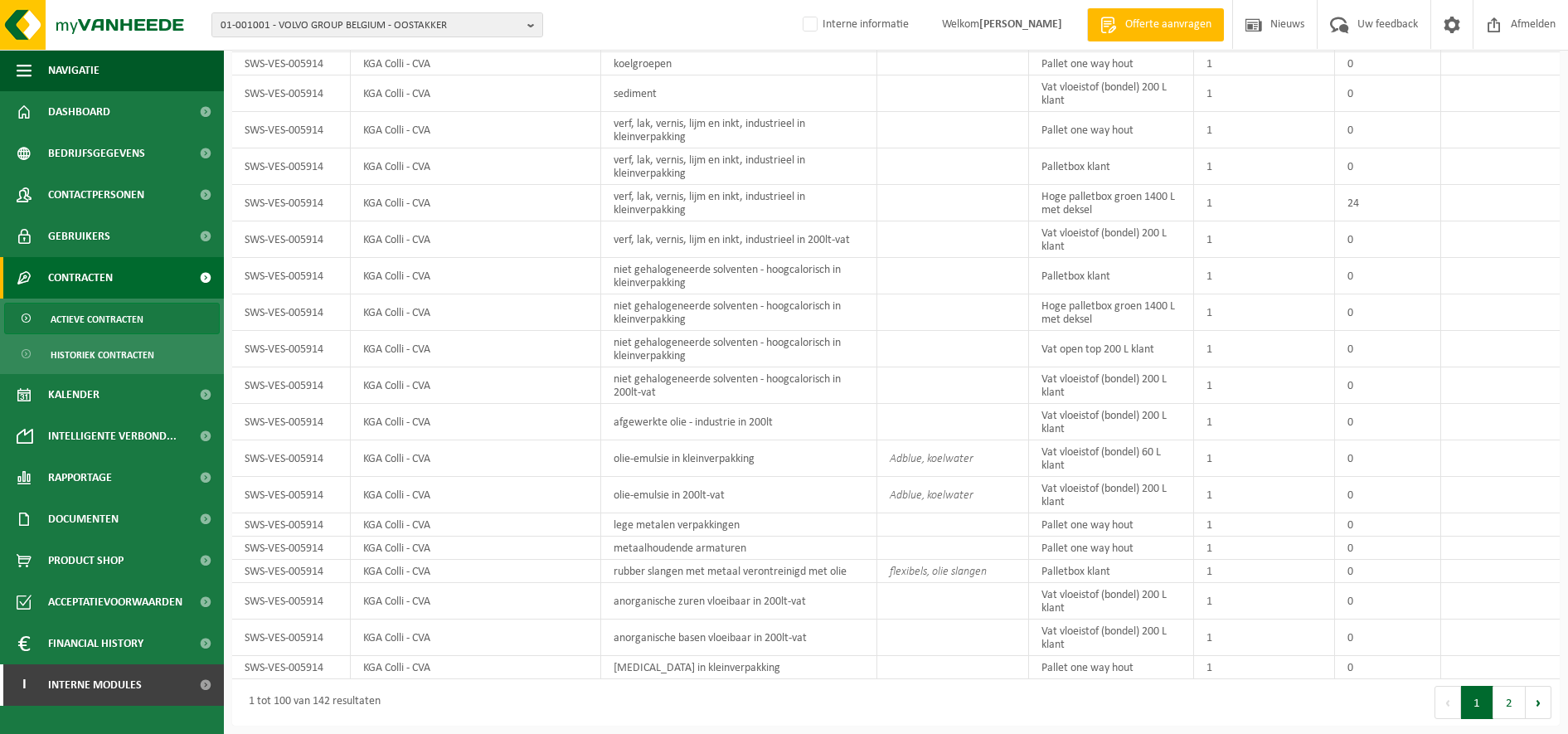
drag, startPoint x: 1507, startPoint y: 706, endPoint x: 1491, endPoint y: 686, distance: 25.6
click at [1507, 706] on button "2" at bounding box center [1510, 702] width 33 height 33
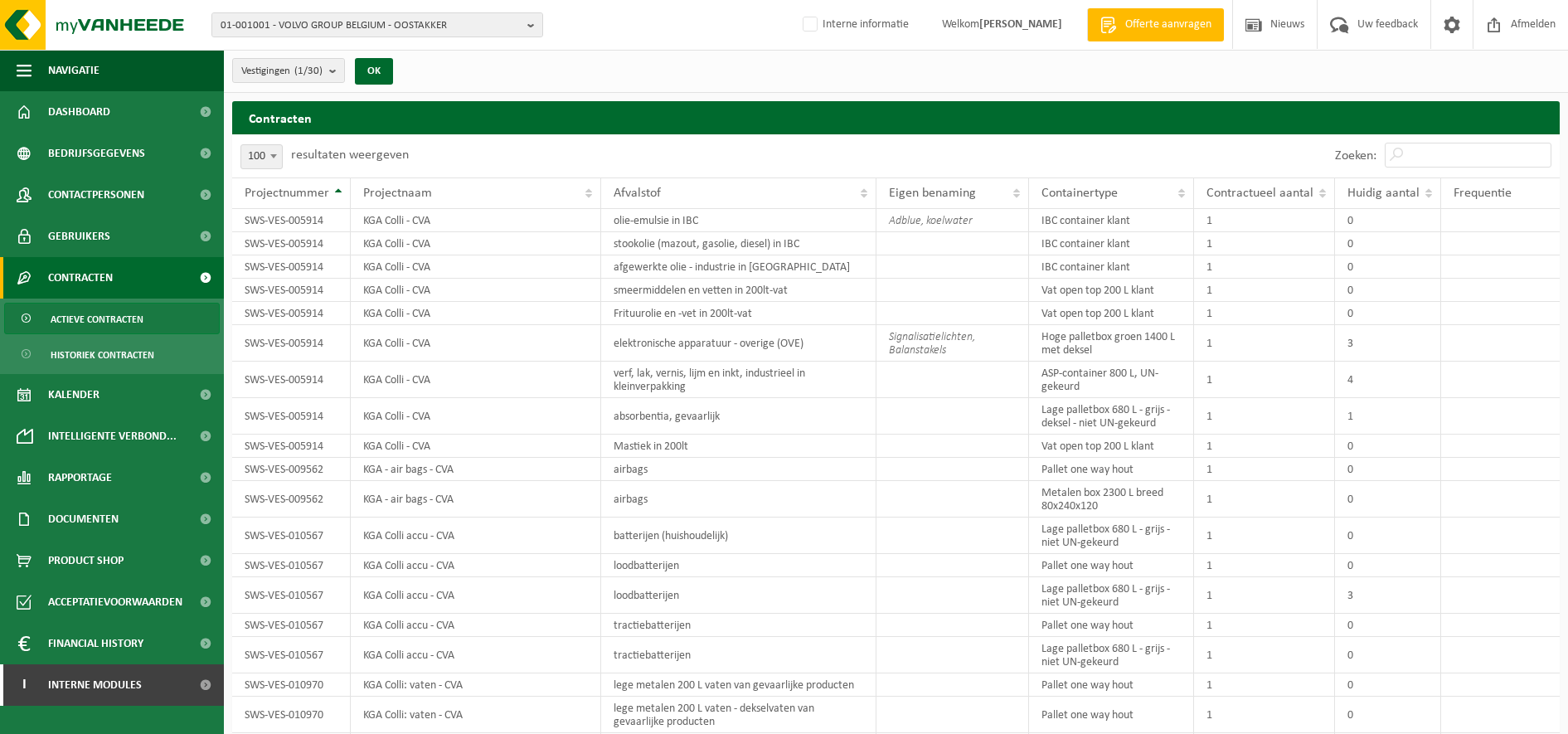
scroll to position [823, 0]
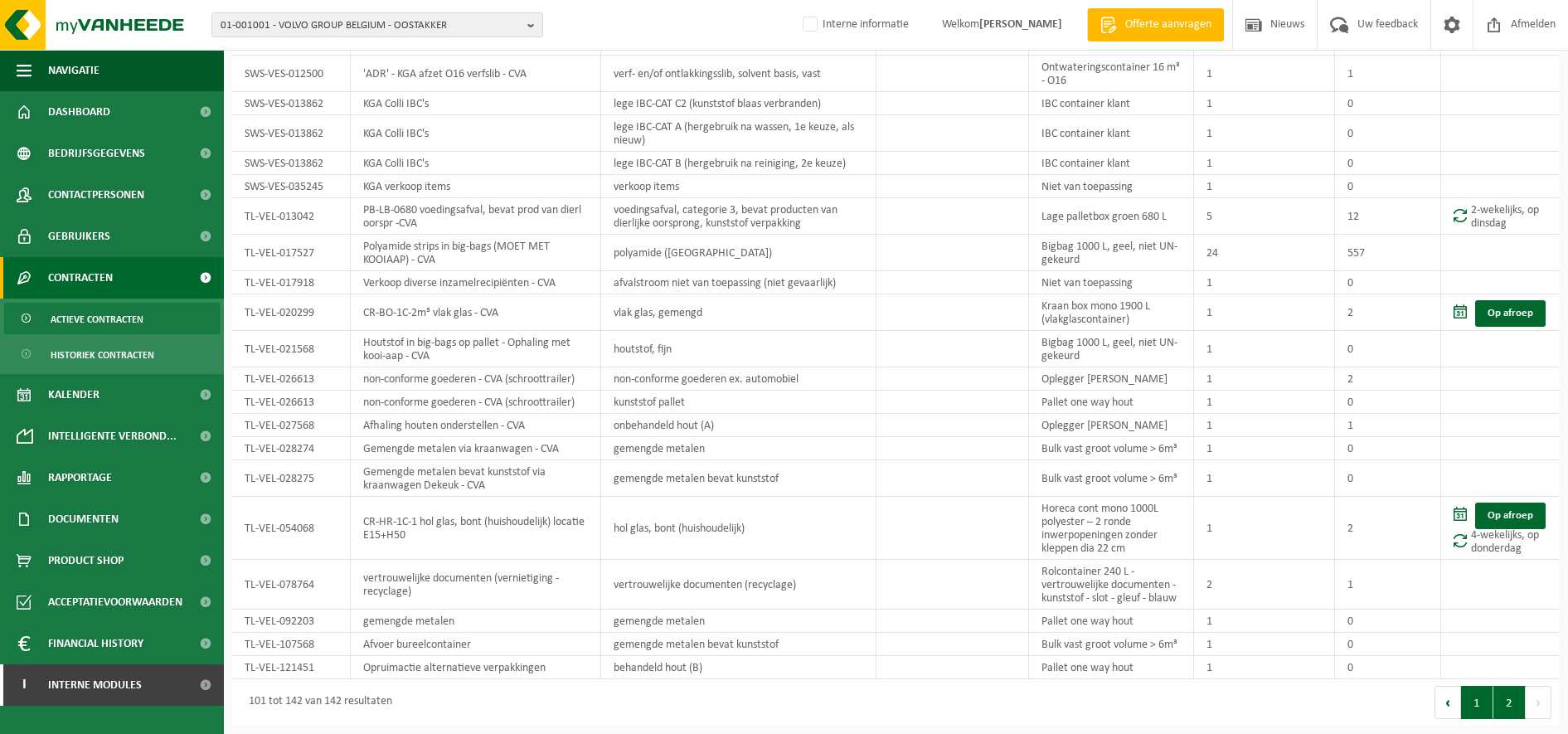
click at [1472, 702] on button "1" at bounding box center [1478, 702] width 33 height 33
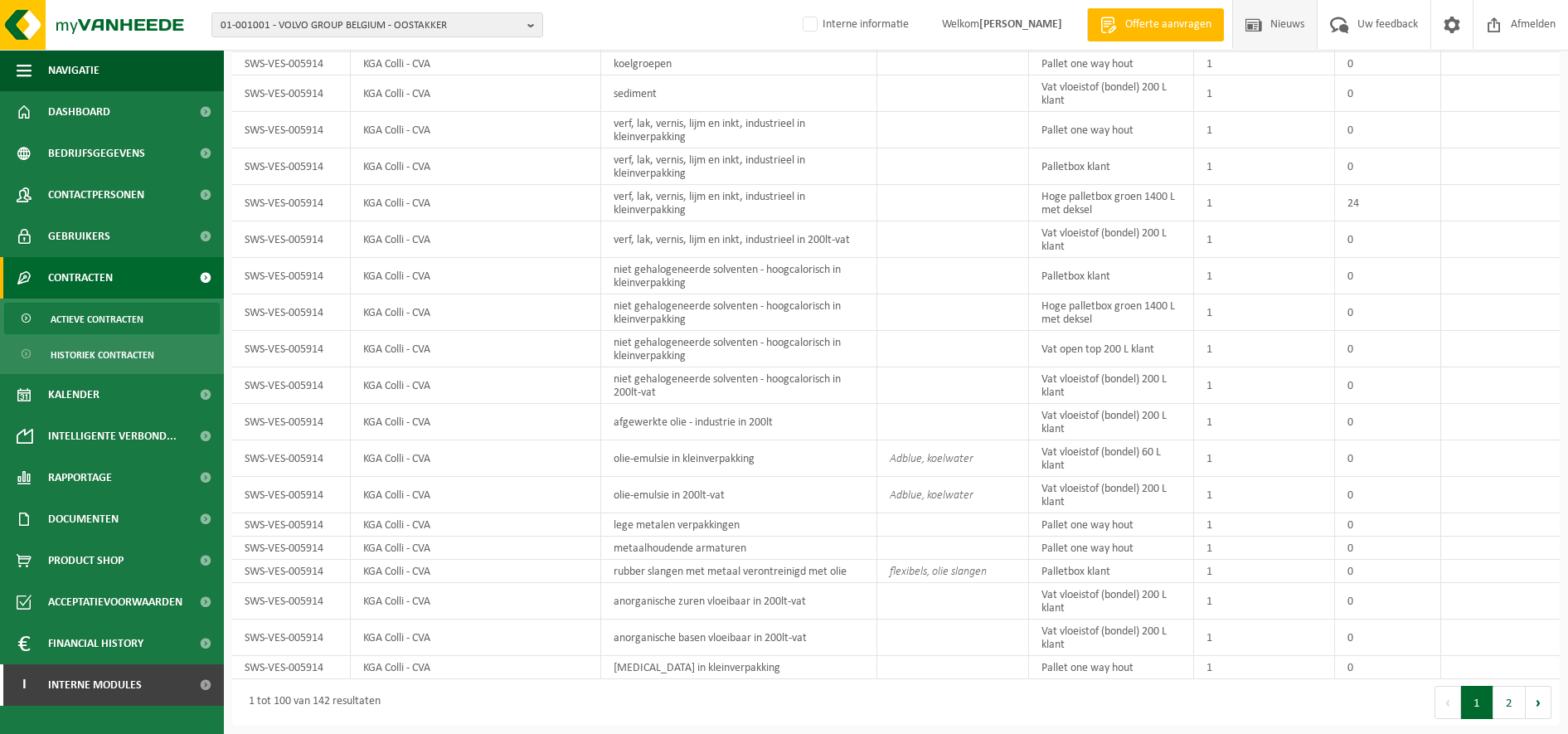
scroll to position [1588, 0]
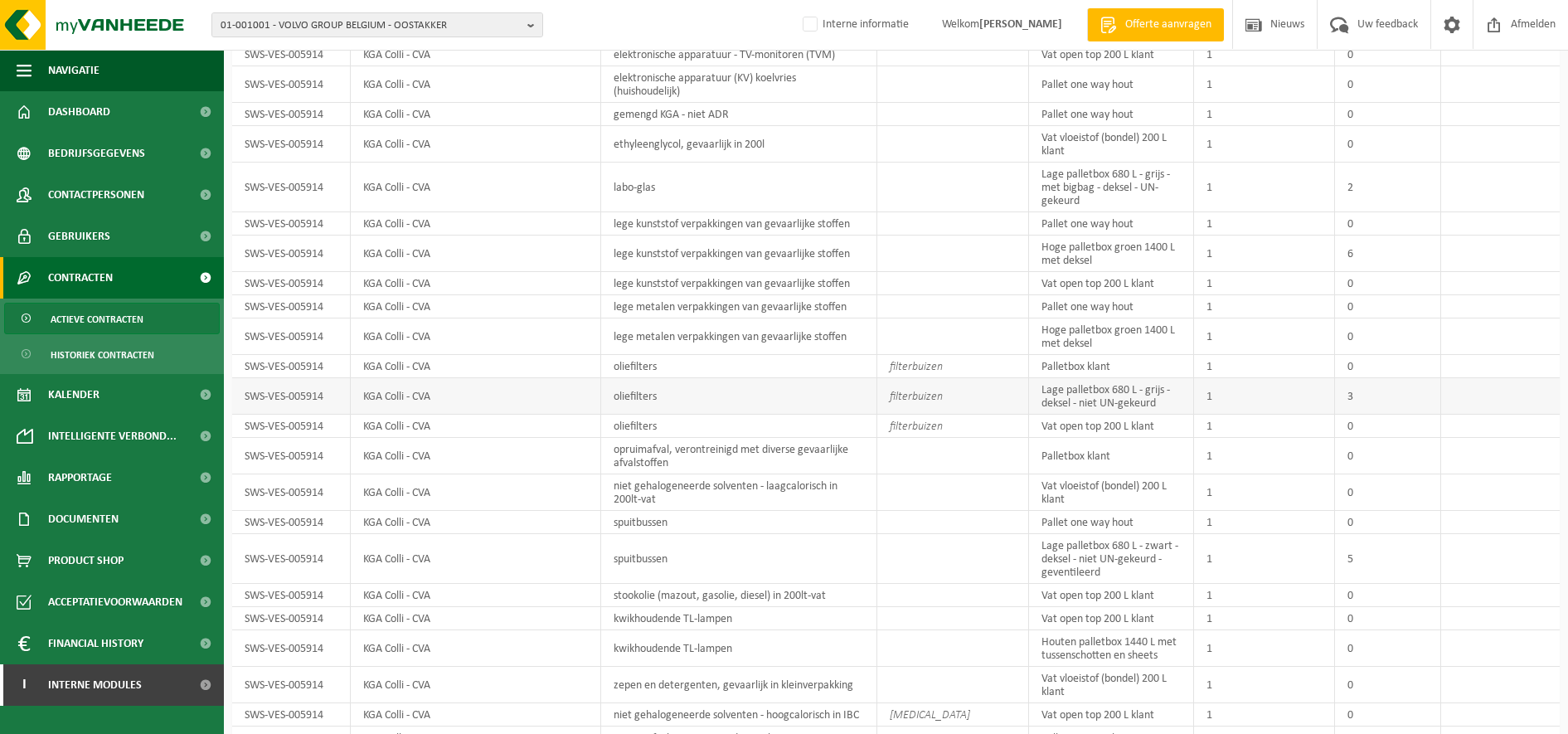
drag, startPoint x: 776, startPoint y: 389, endPoint x: 801, endPoint y: 382, distance: 26.0
click at [776, 389] on td "oliefilters" at bounding box center [739, 396] width 276 height 36
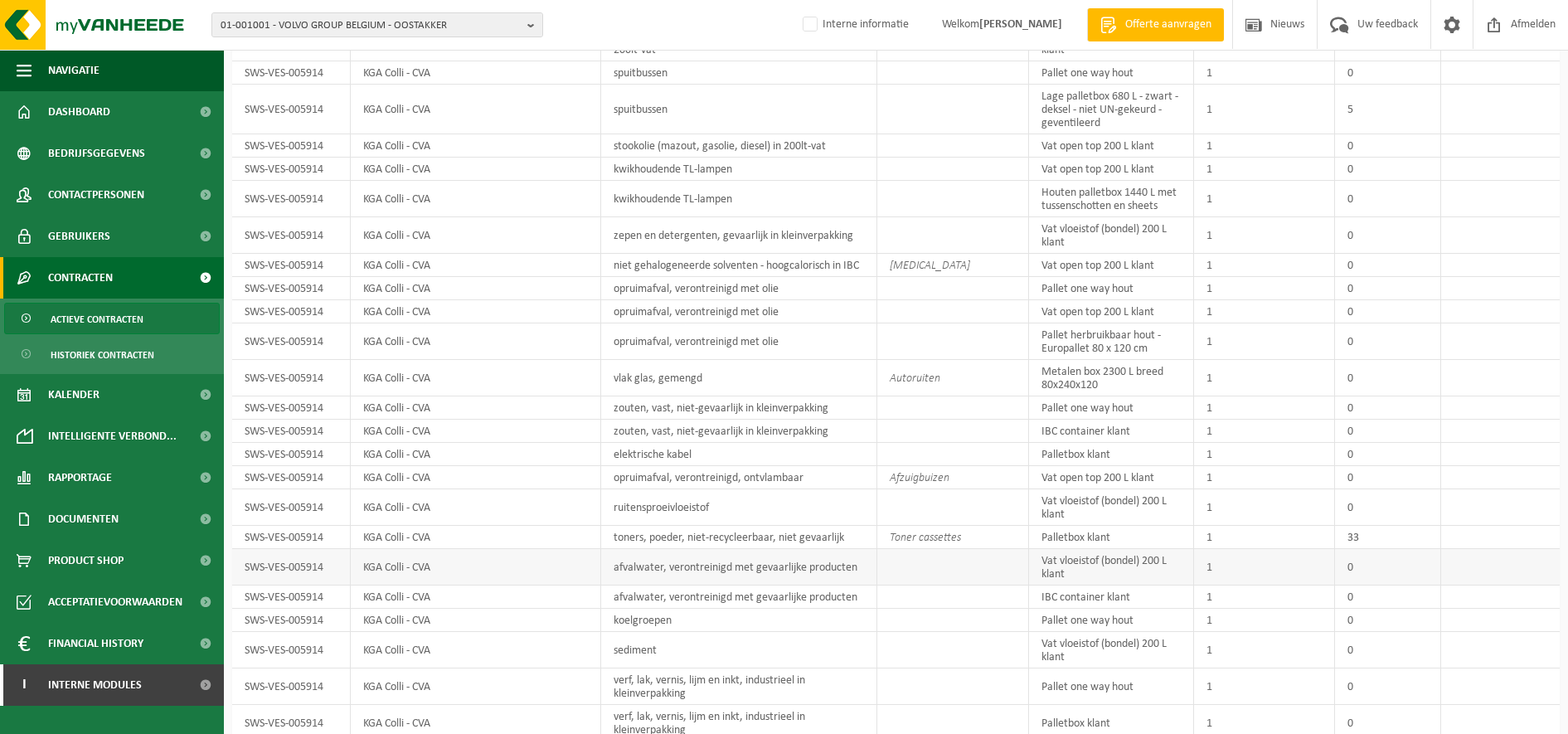
scroll to position [2594, 0]
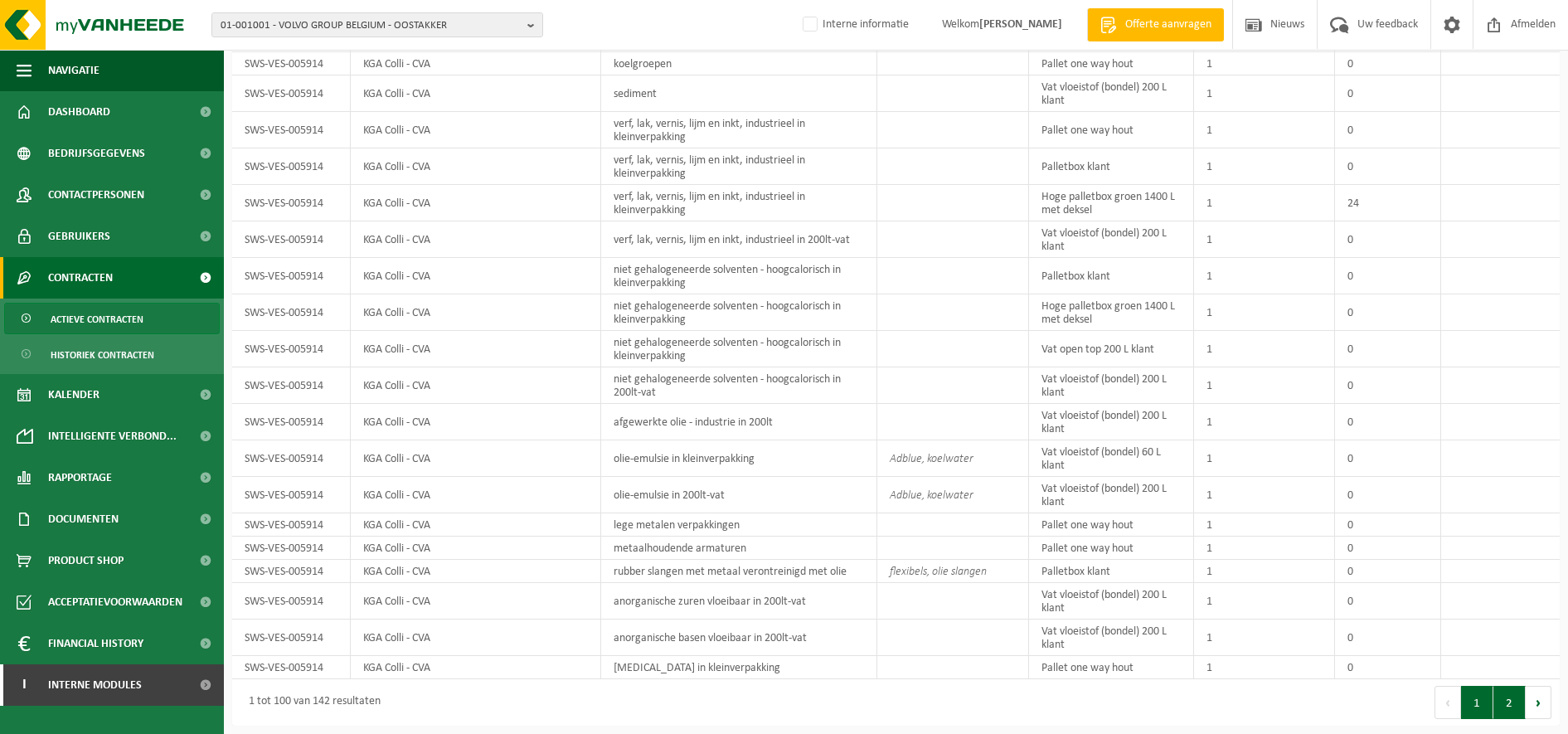
click at [1506, 701] on button "2" at bounding box center [1510, 702] width 33 height 33
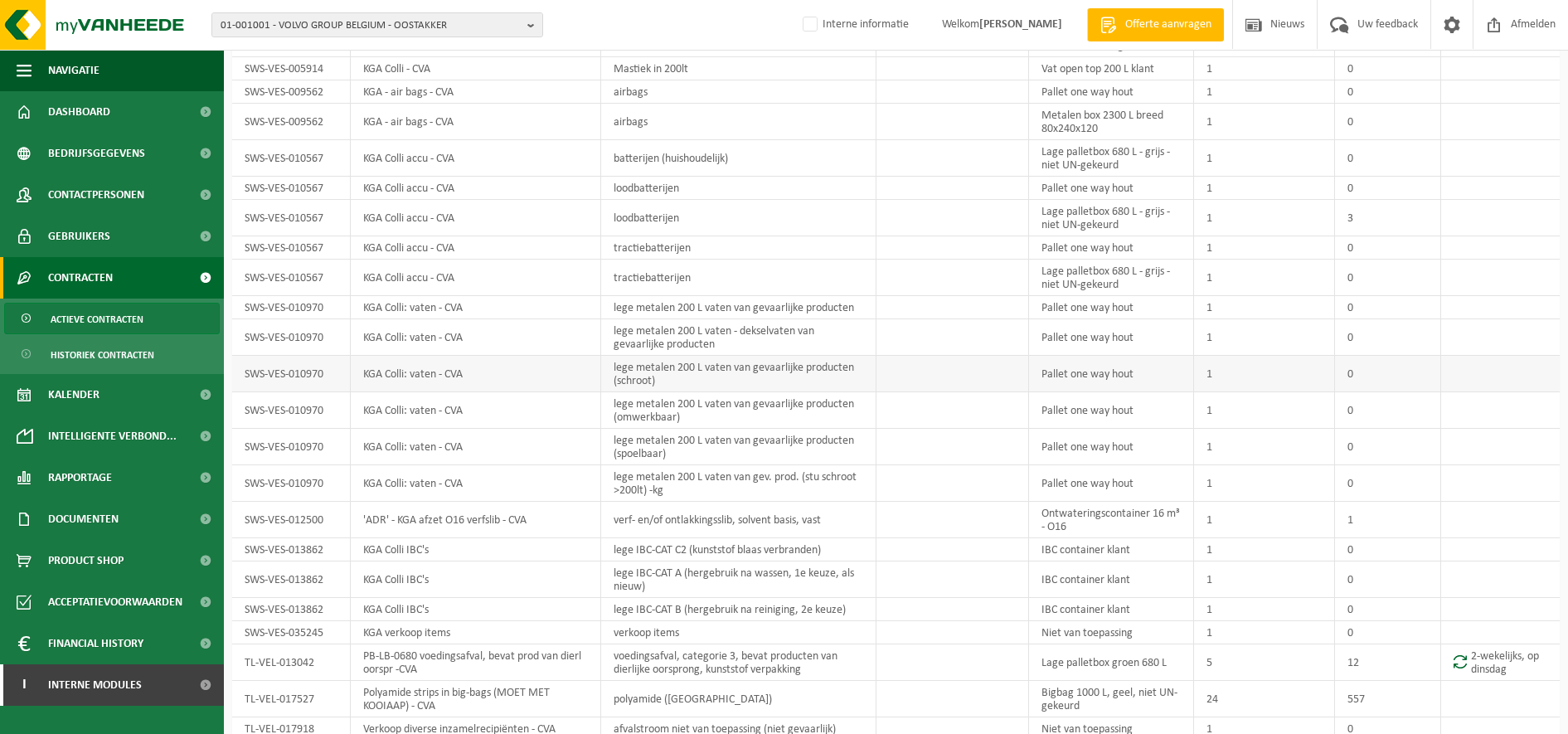
scroll to position [823, 0]
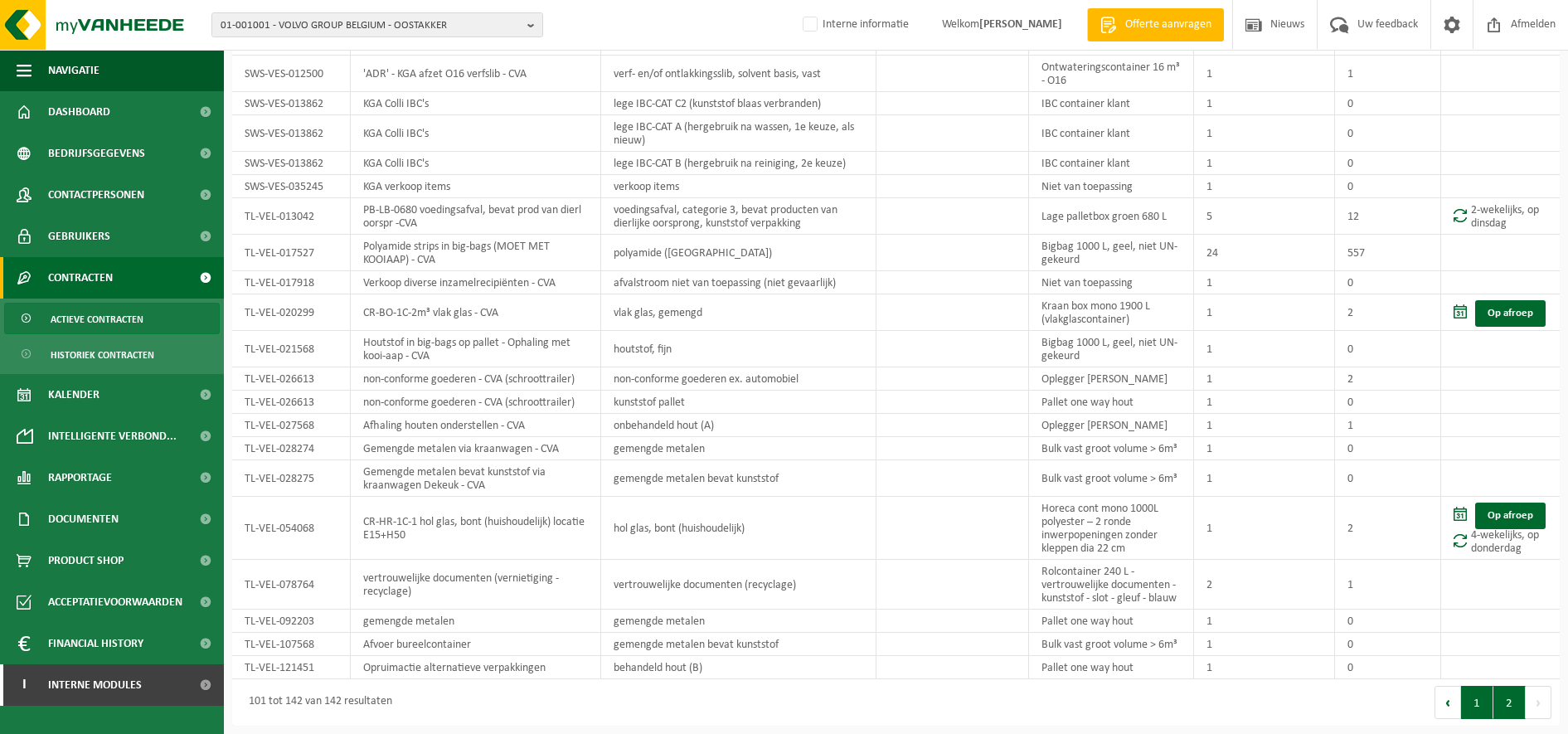
click at [1477, 707] on button "1" at bounding box center [1478, 702] width 33 height 33
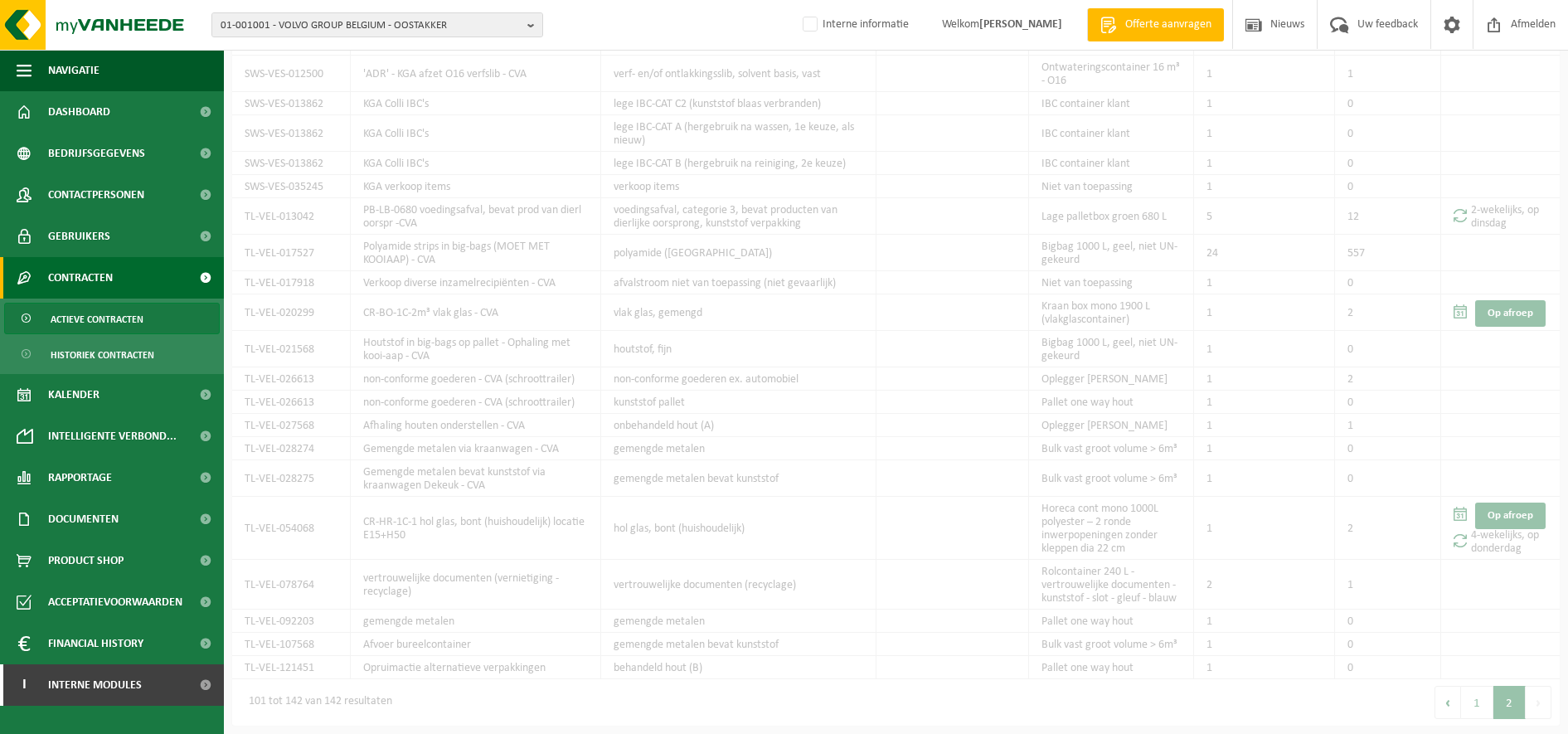
scroll to position [2594, 0]
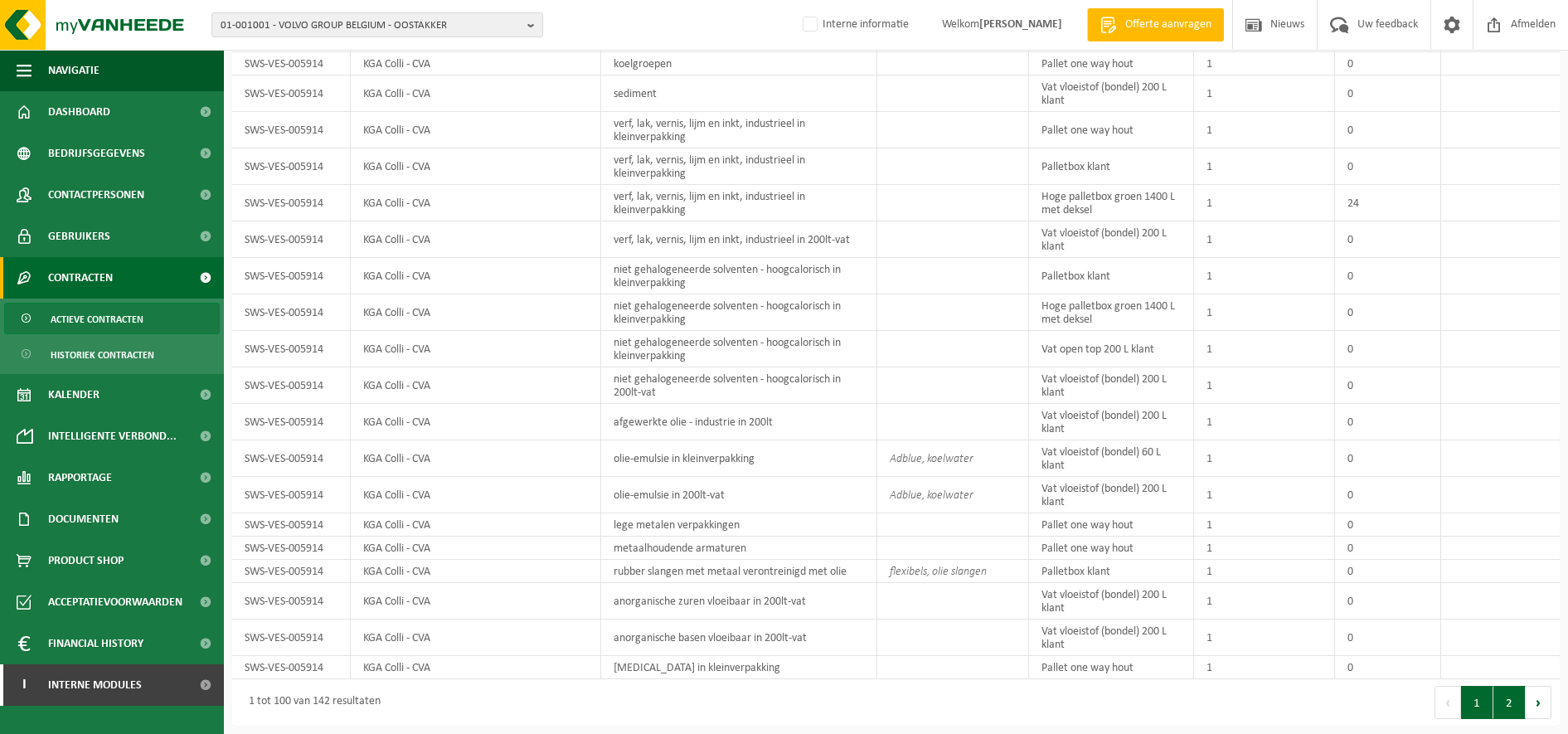
click at [1502, 698] on button "2" at bounding box center [1510, 702] width 33 height 33
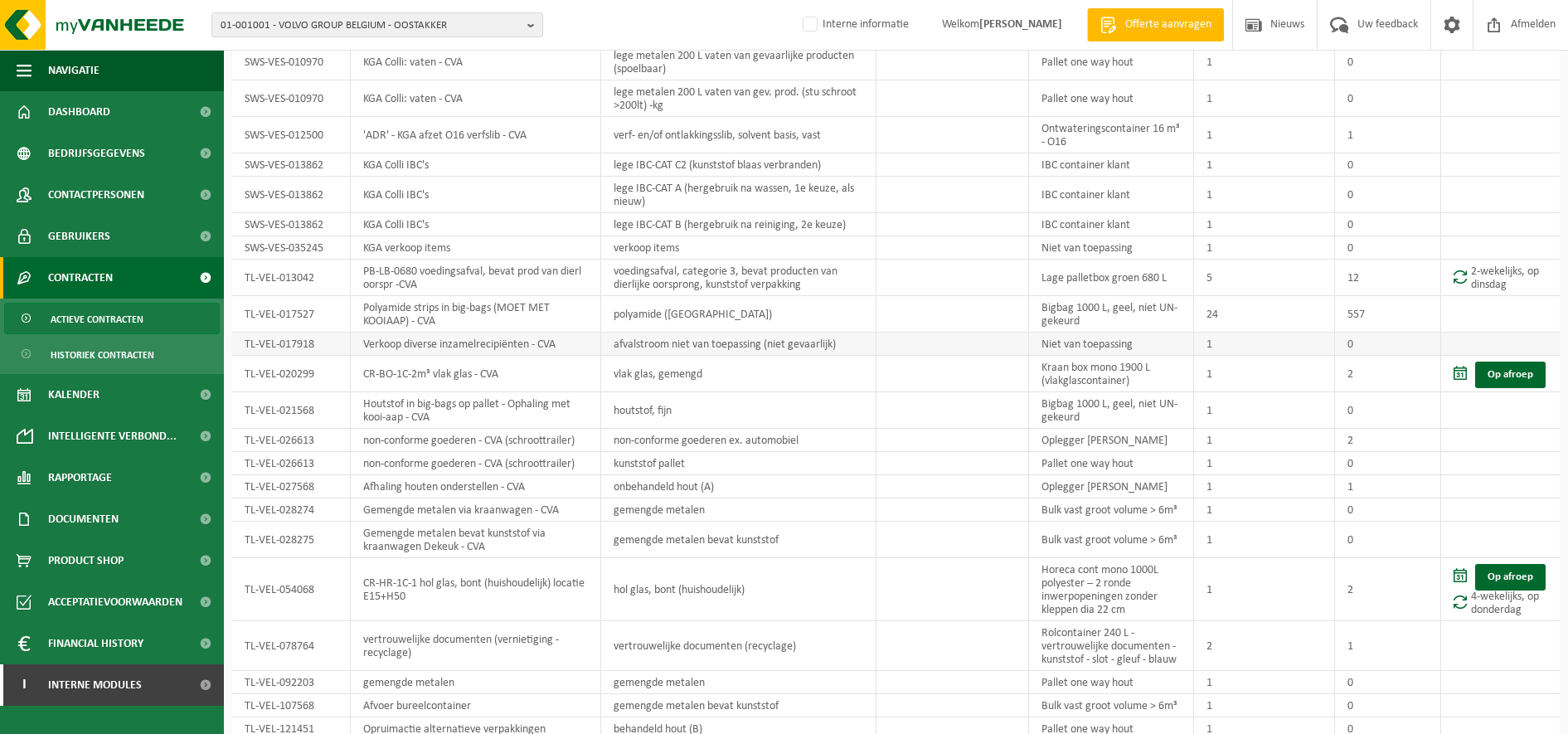
scroll to position [823, 0]
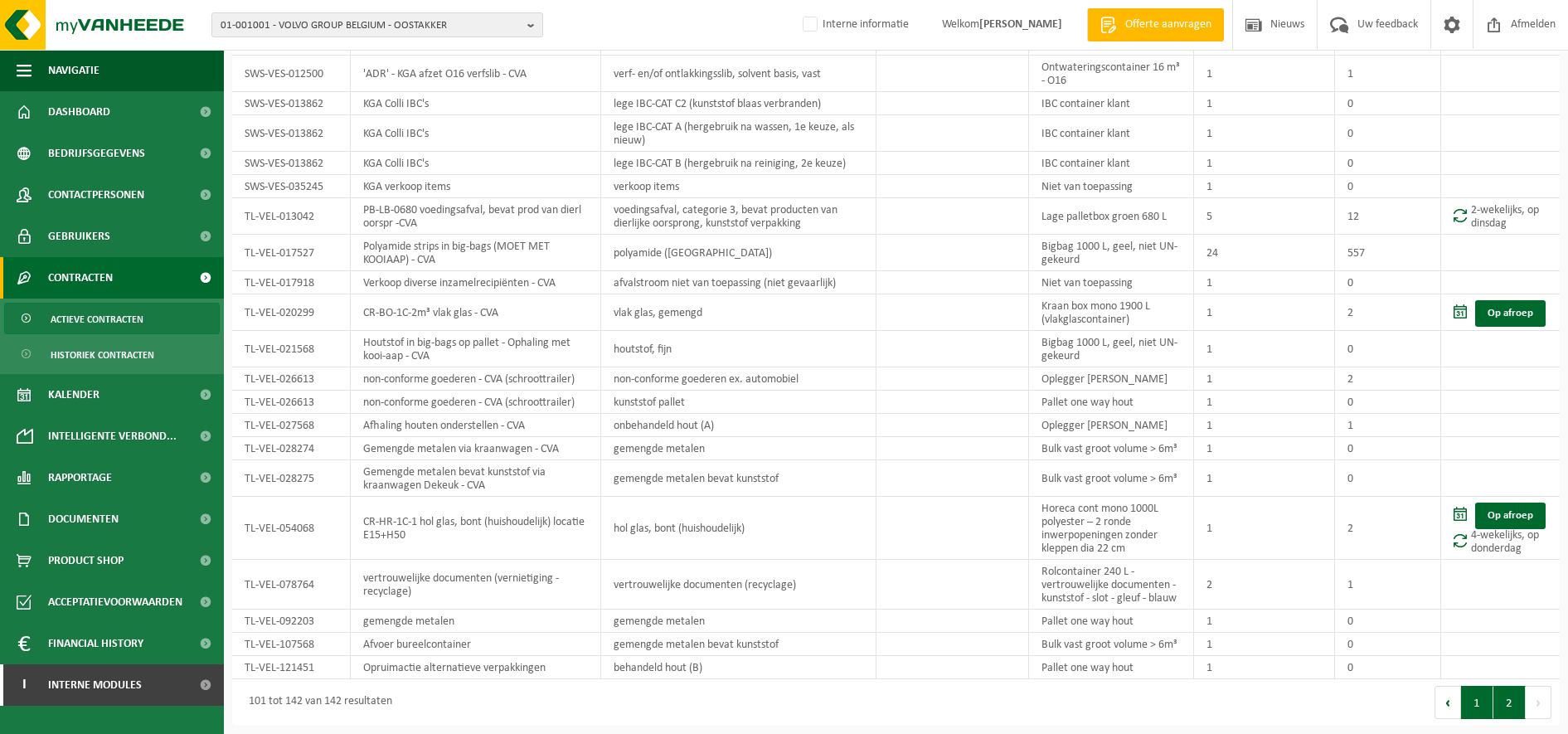
click at [1483, 694] on button "1" at bounding box center [1478, 702] width 33 height 33
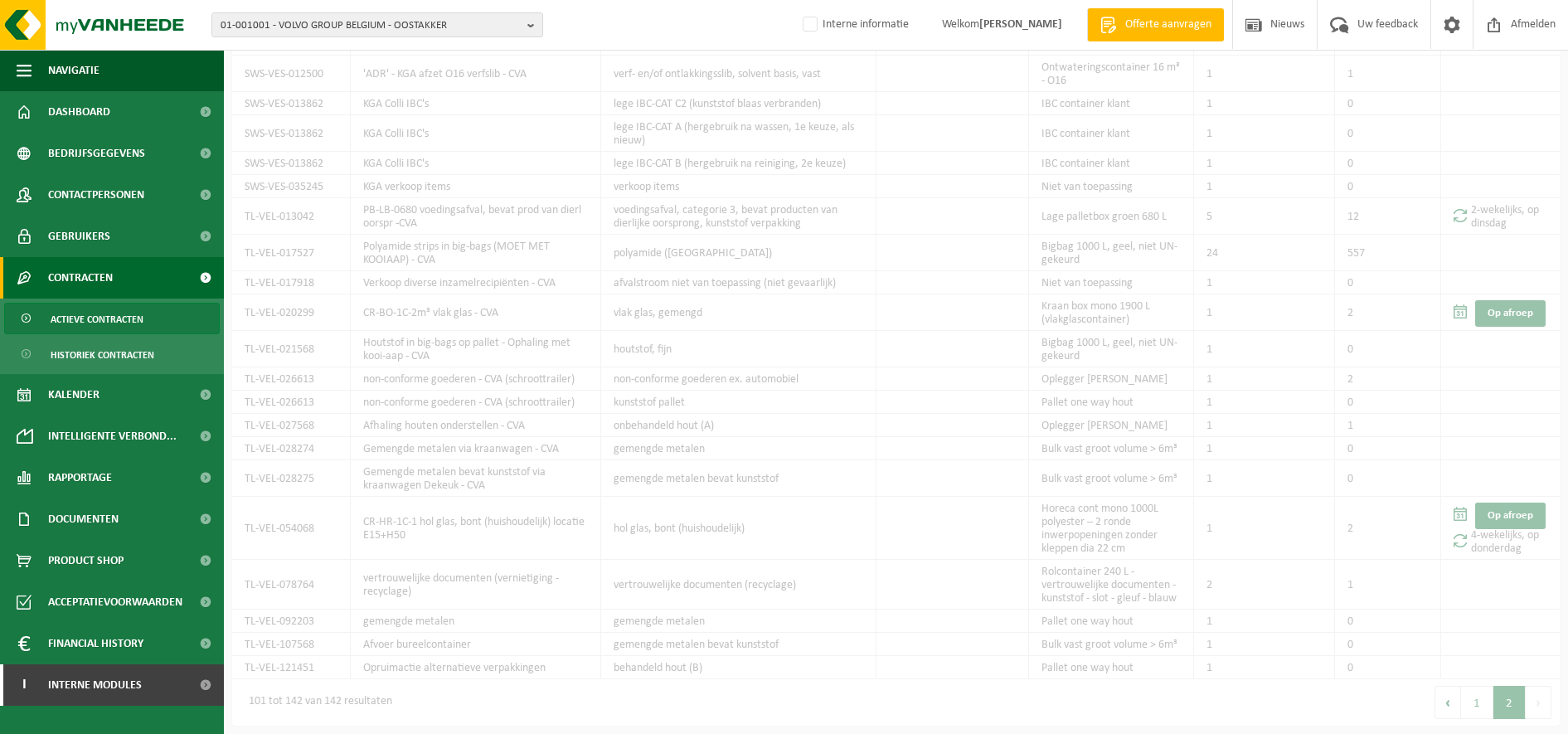
scroll to position [2594, 0]
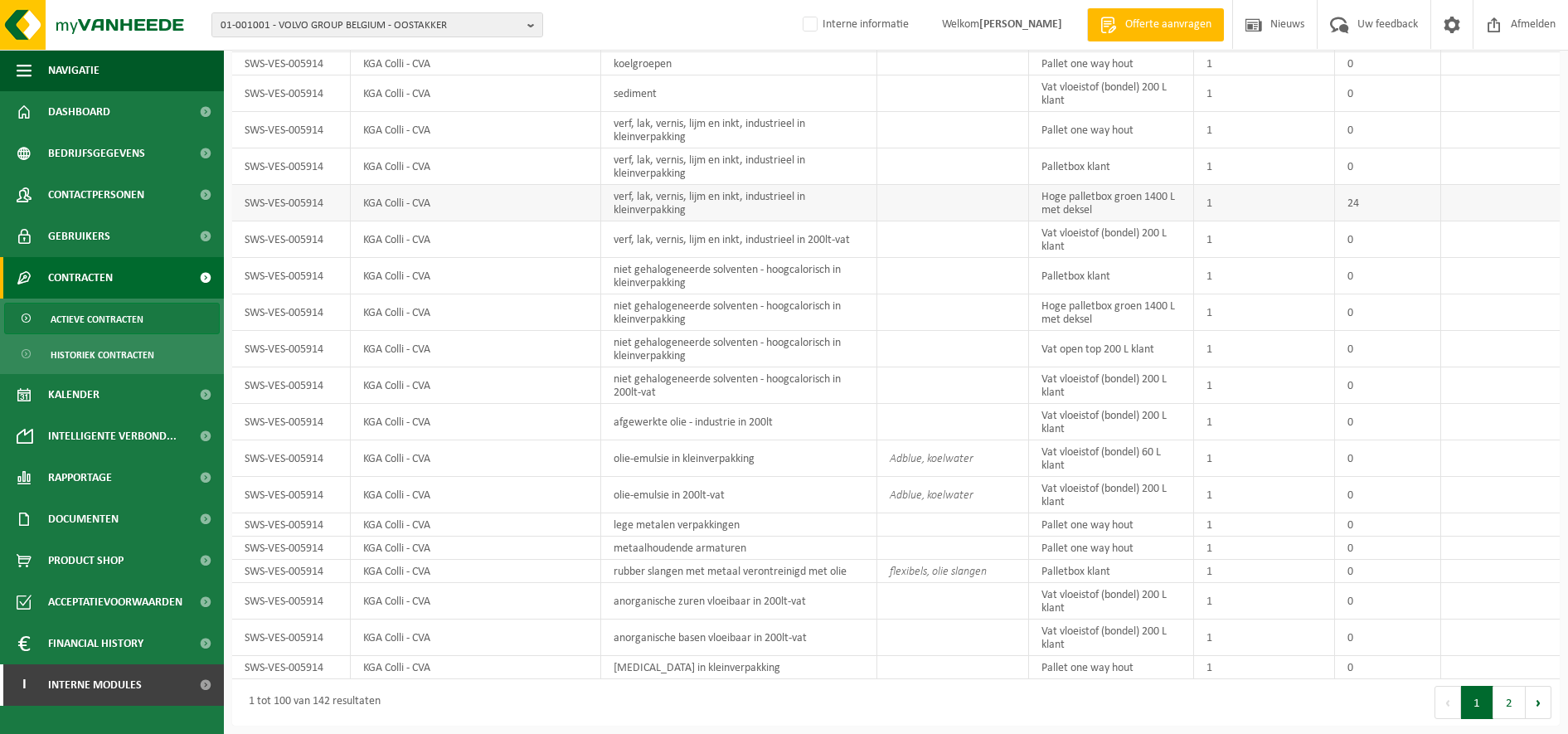
click at [1044, 200] on td "Hoge palletbox groen 1400 L met deksel" at bounding box center [1111, 203] width 165 height 36
click at [1501, 705] on button "2" at bounding box center [1510, 702] width 33 height 33
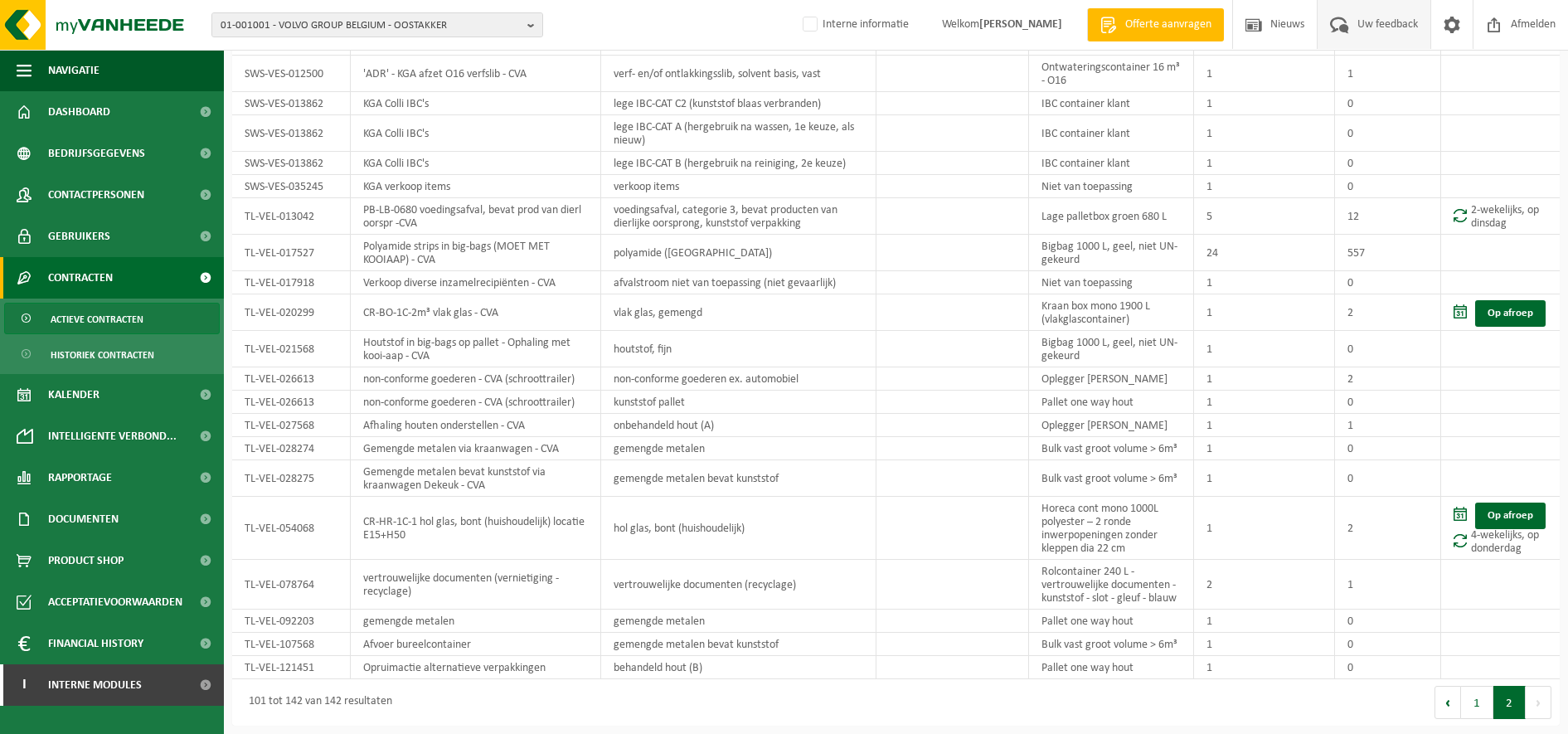
scroll to position [199, 0]
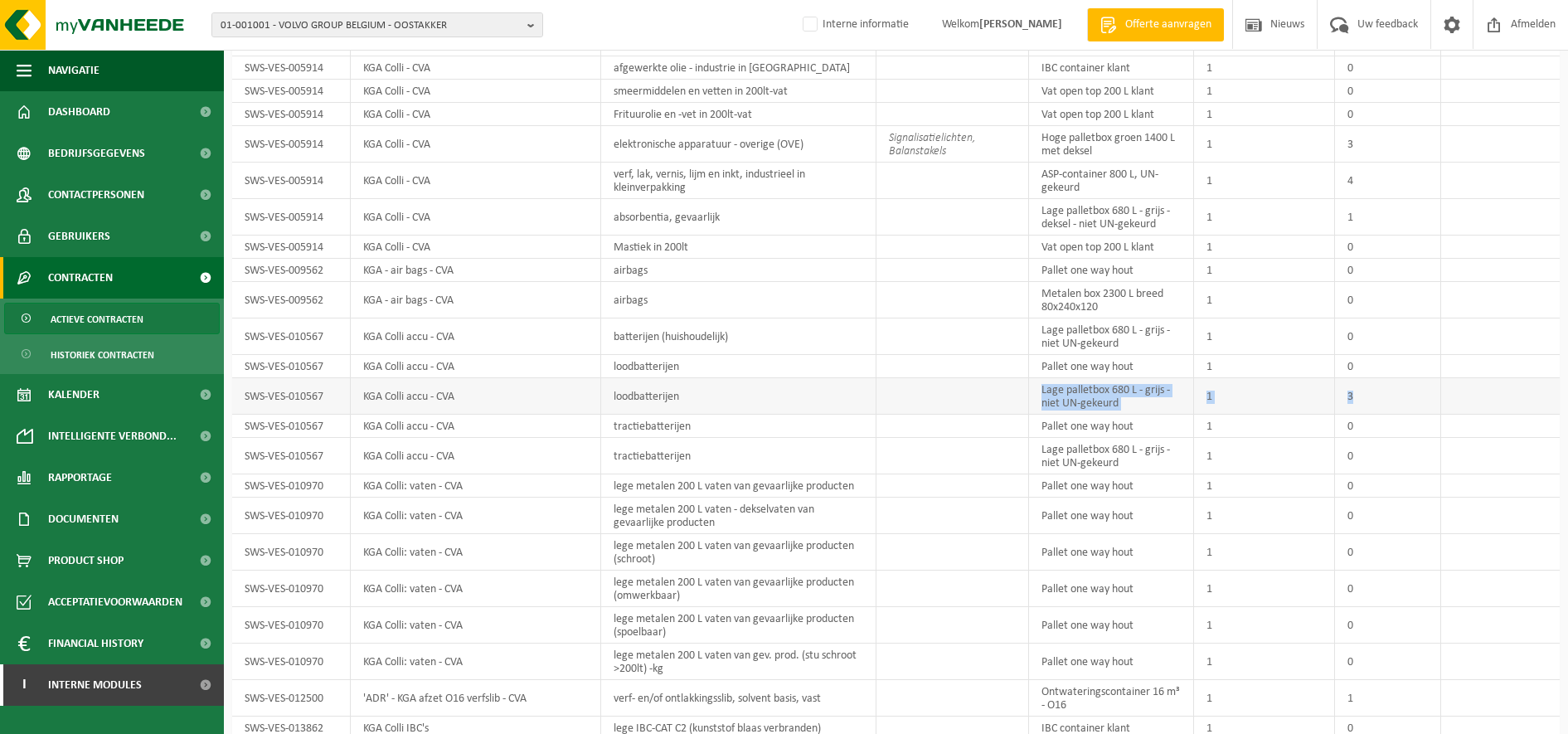
drag, startPoint x: 906, startPoint y: 404, endPoint x: 1364, endPoint y: 390, distance: 458.2
click at [1364, 390] on tr "SWS-VES-010567 KGA Colli accu - CVA loodbatterijen Lage palletbox 680 L - grijs…" at bounding box center [896, 396] width 1327 height 36
click at [686, 299] on td "airbags" at bounding box center [739, 300] width 276 height 36
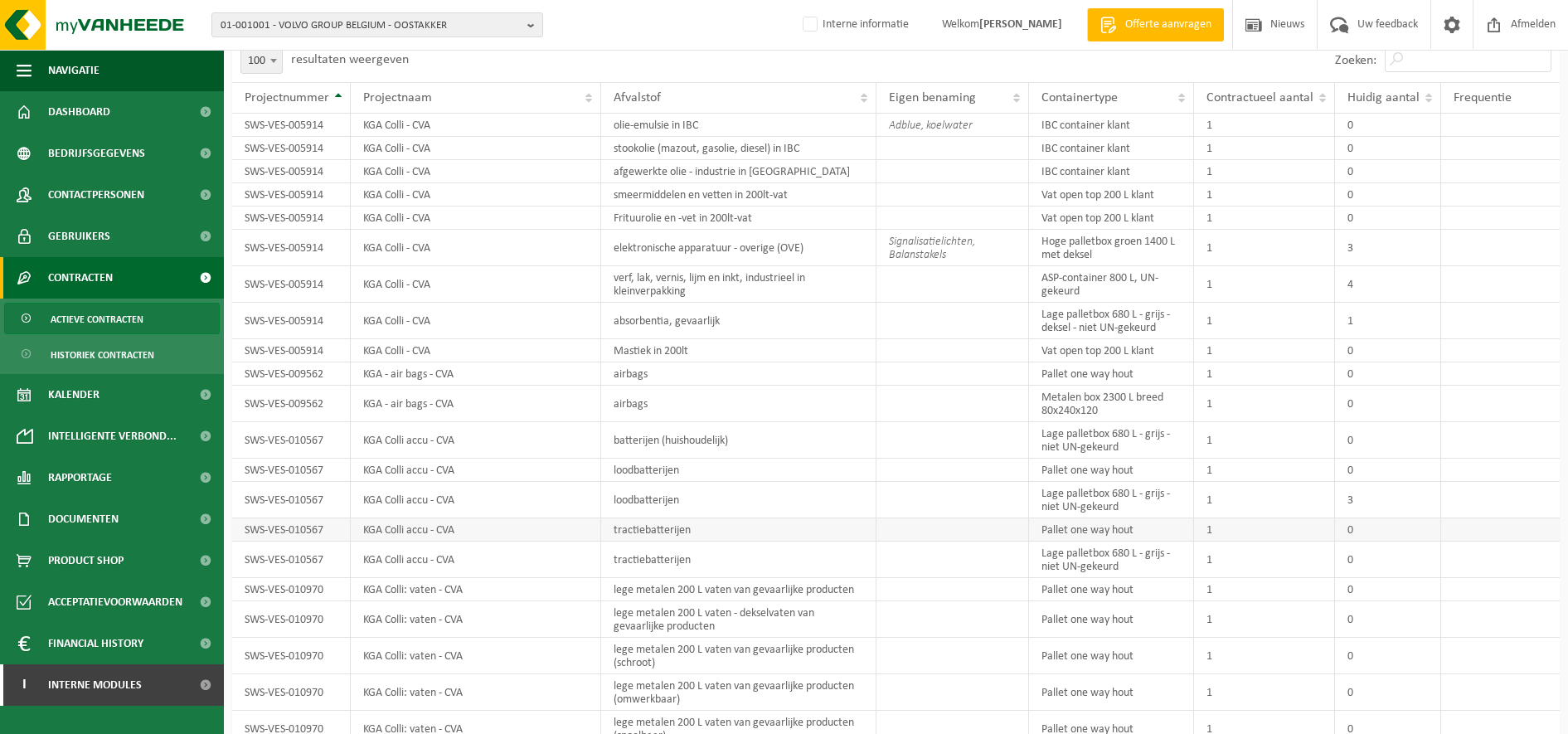
click at [766, 518] on td "tractiebatterijen" at bounding box center [739, 530] width 276 height 24
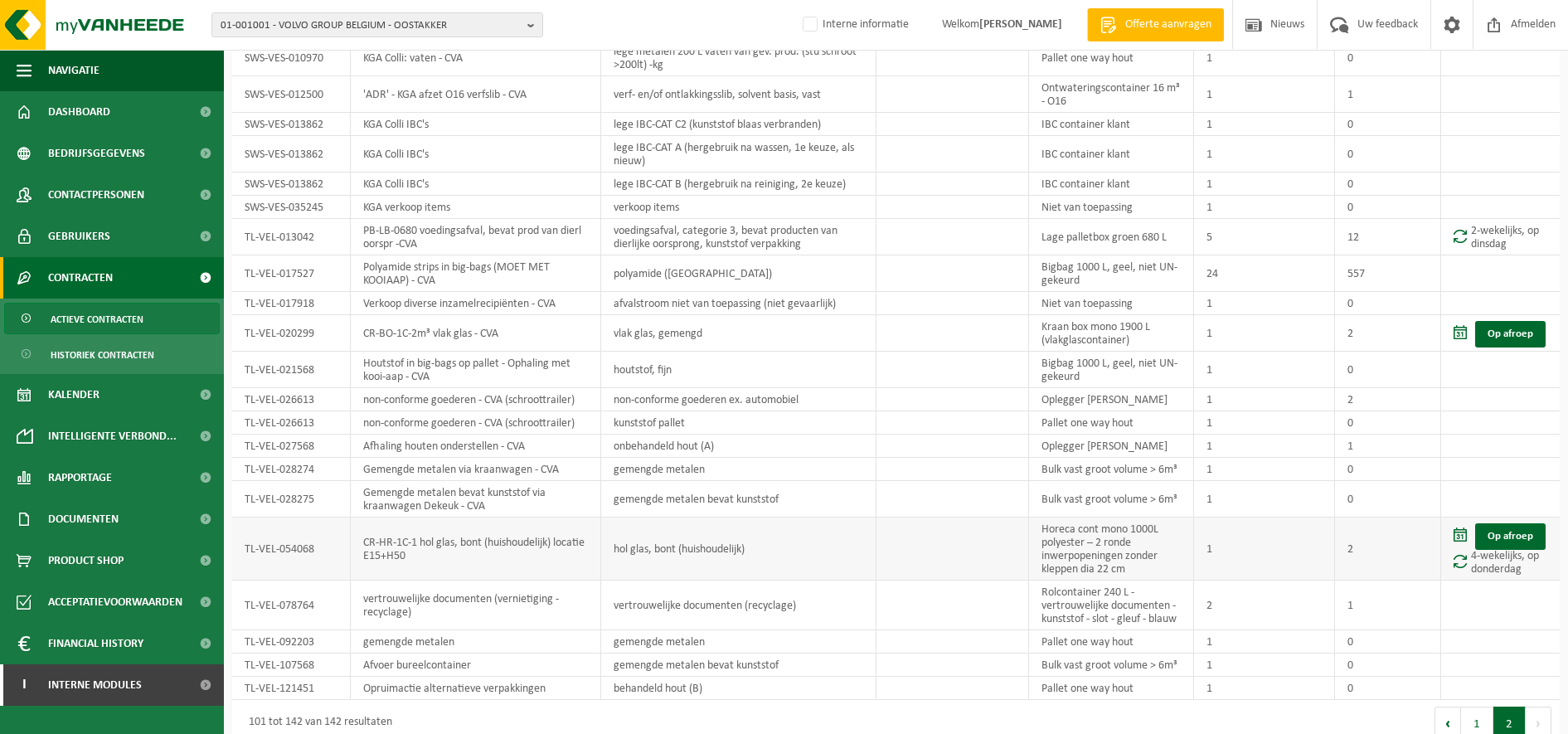
scroll to position [823, 0]
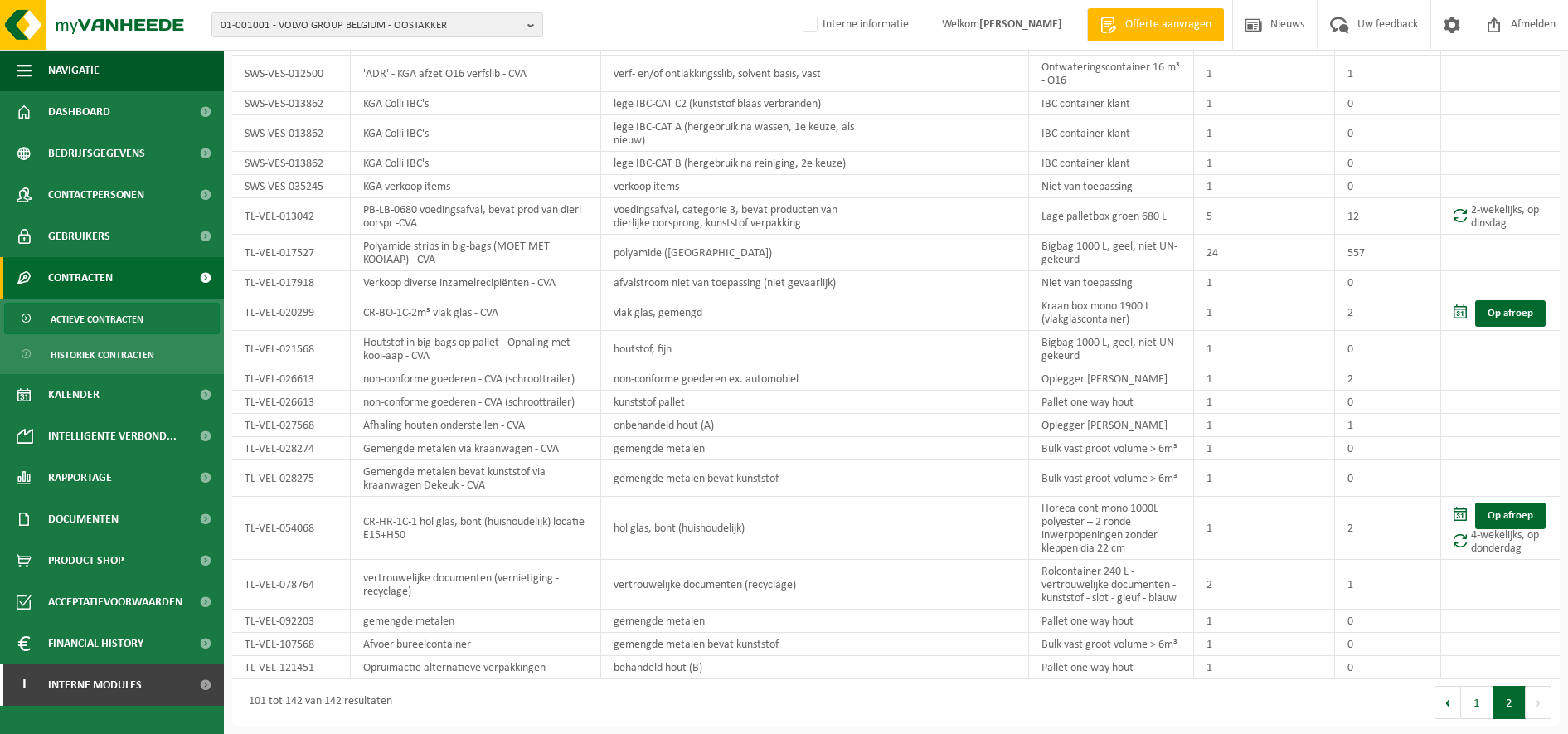
click at [1487, 706] on button "1" at bounding box center [1478, 702] width 33 height 33
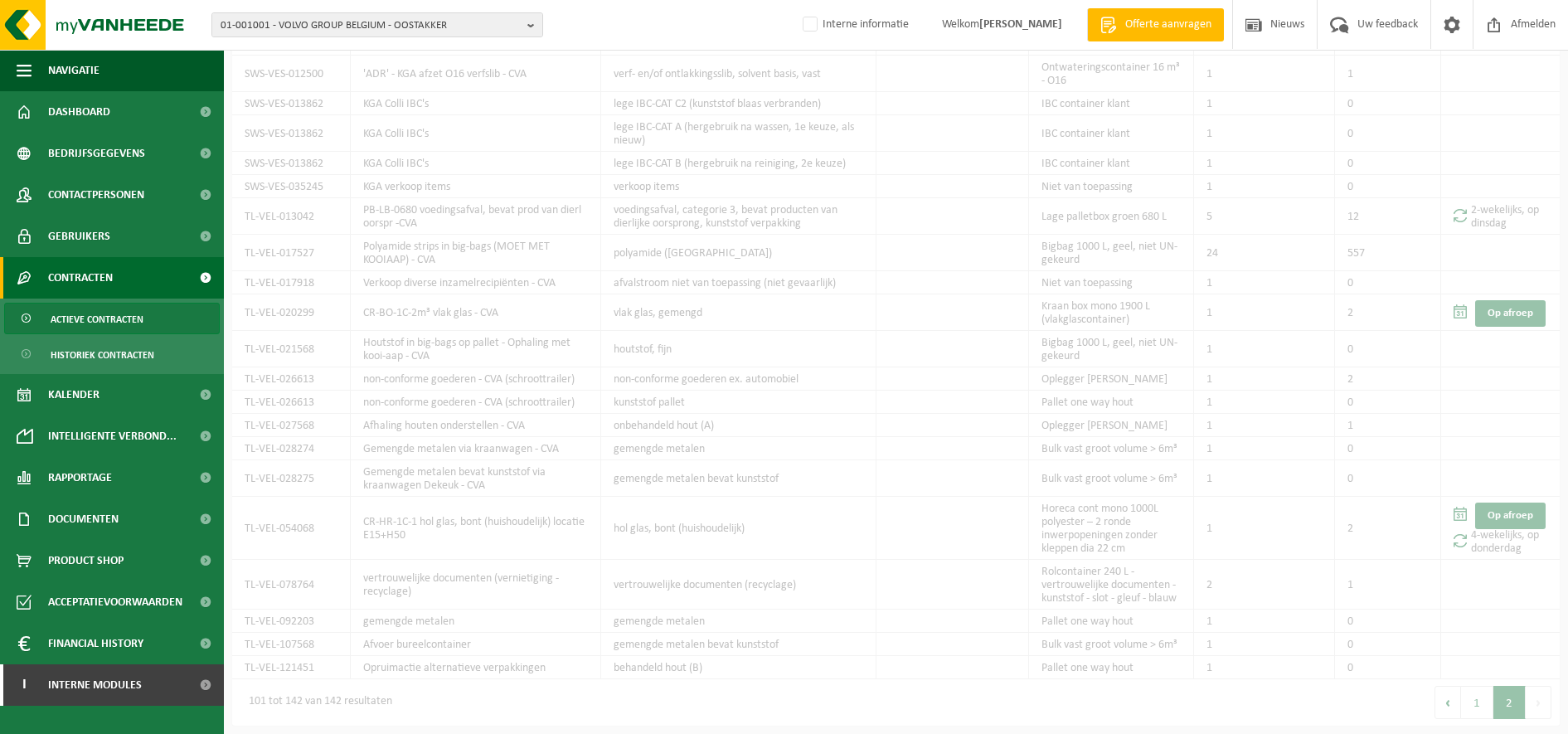
scroll to position [2594, 0]
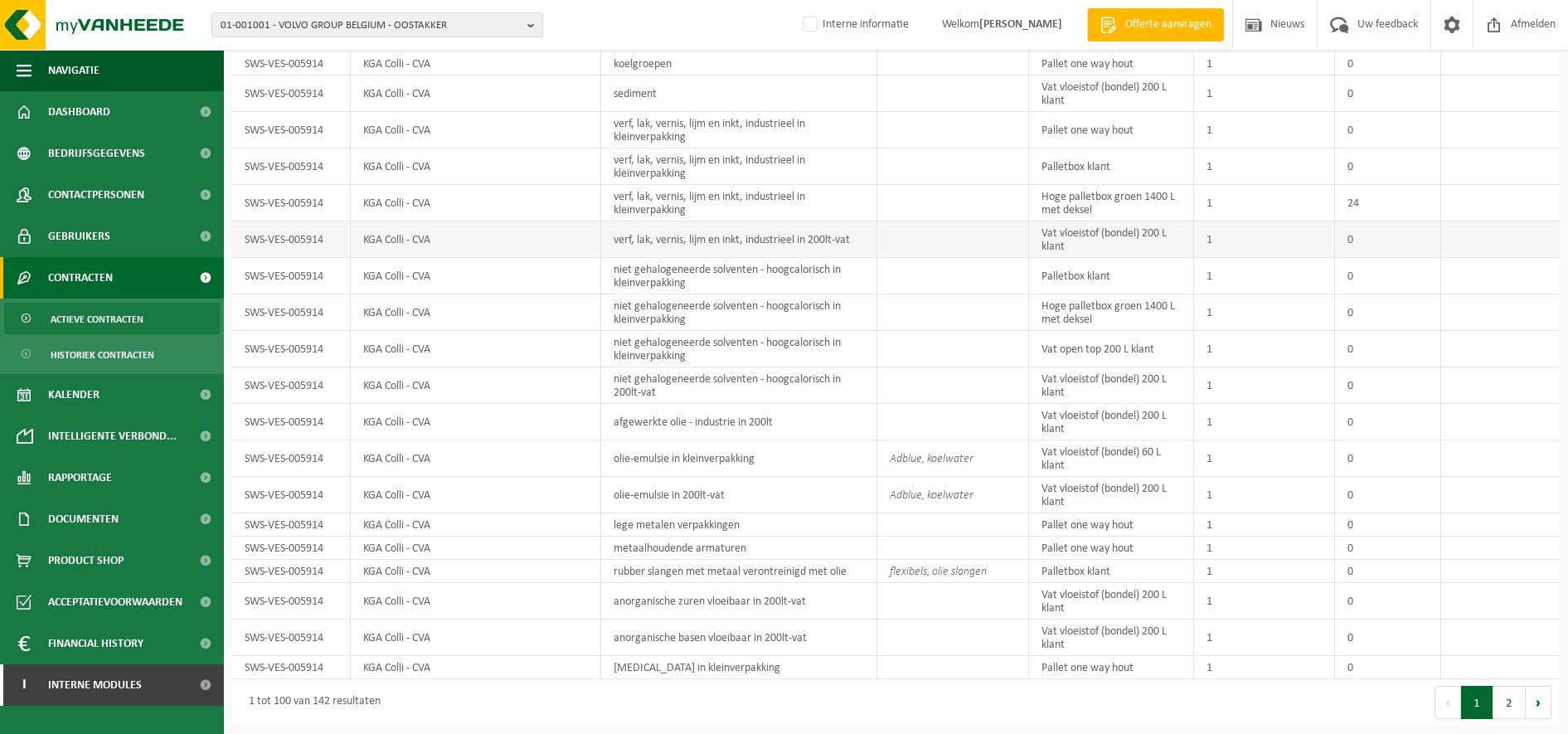
click at [936, 243] on td at bounding box center [953, 240] width 152 height 36
drag, startPoint x: 1509, startPoint y: 698, endPoint x: 1490, endPoint y: 657, distance: 45.2
click at [1509, 698] on button "2" at bounding box center [1510, 702] width 33 height 33
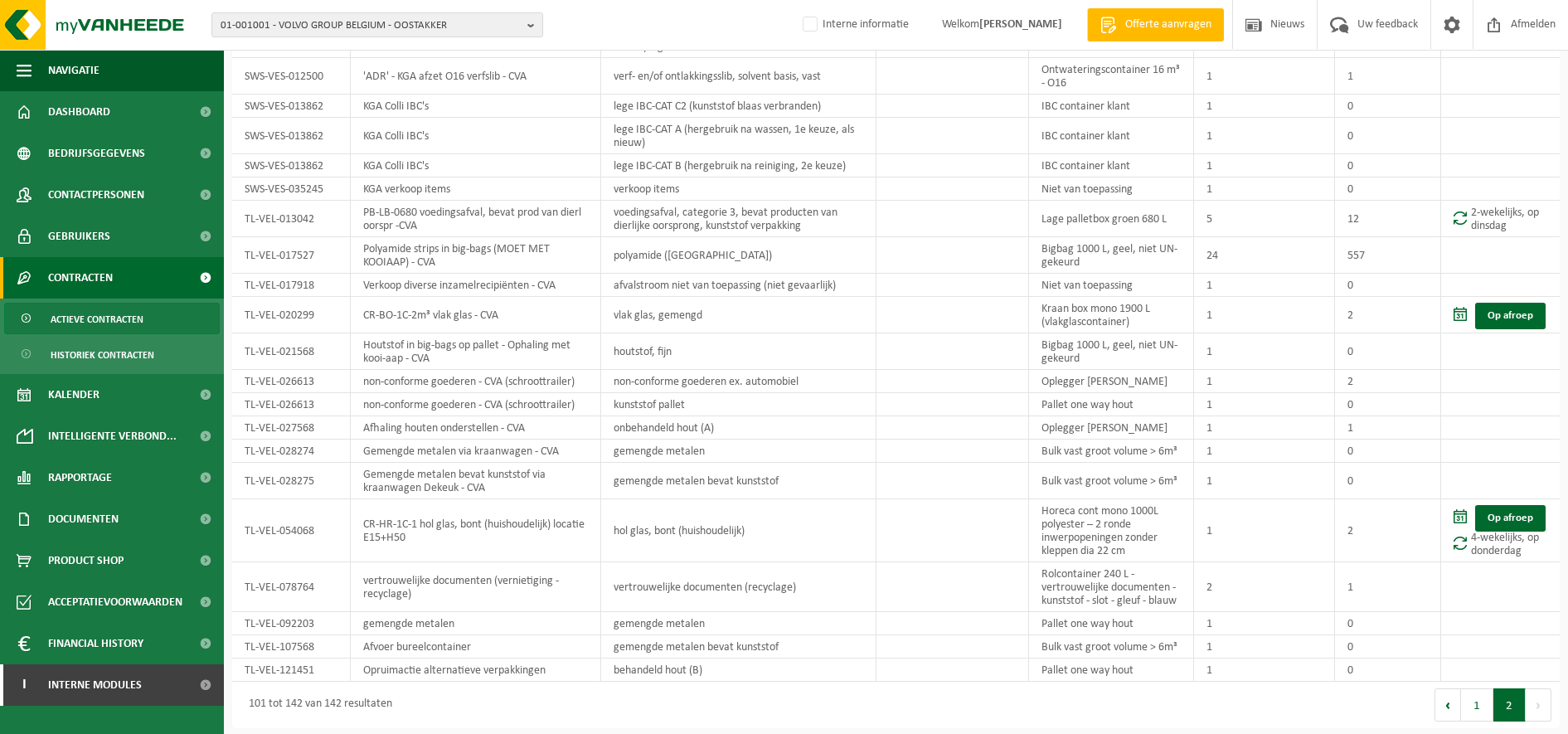
scroll to position [823, 0]
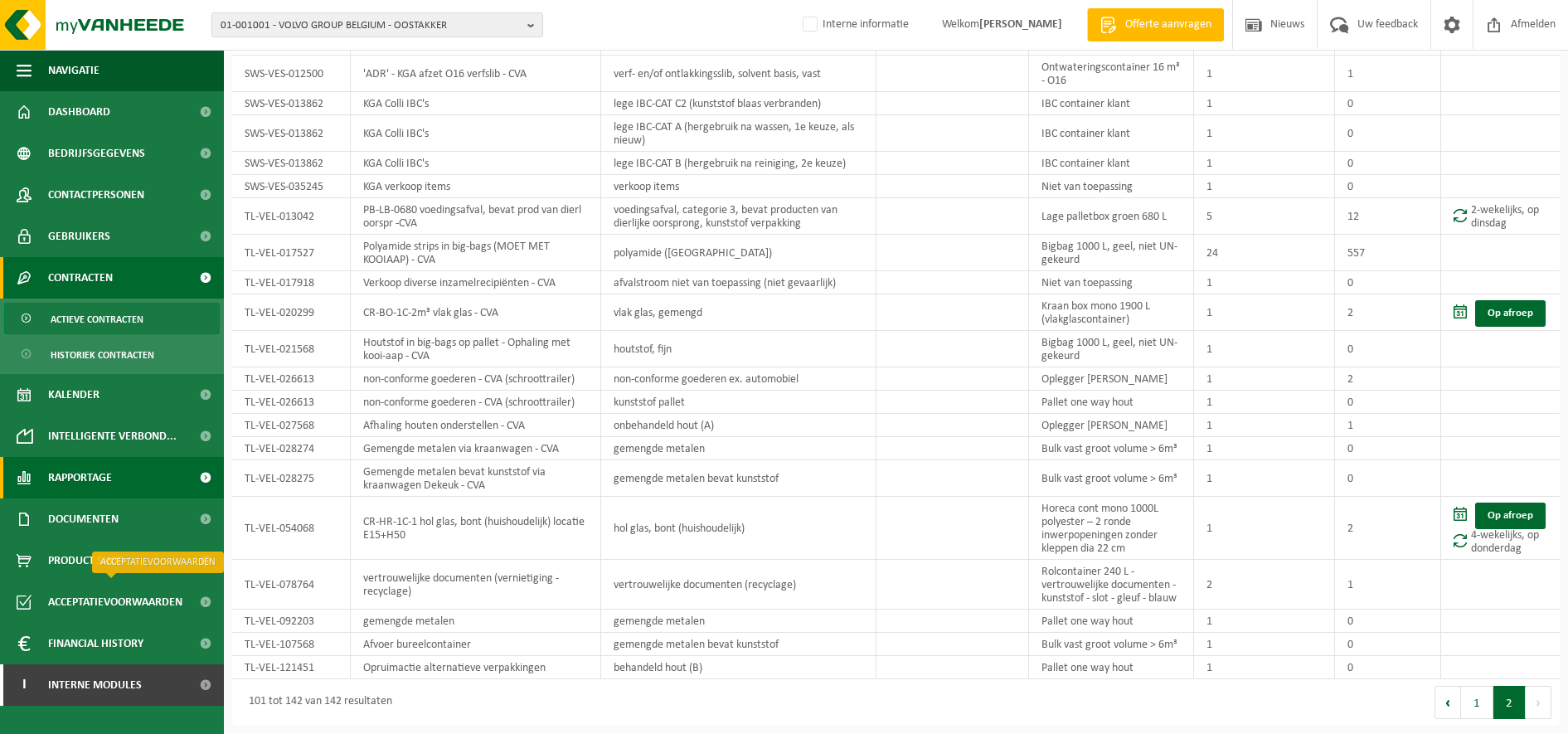
click at [55, 496] on span "Rapportage" at bounding box center [80, 477] width 64 height 42
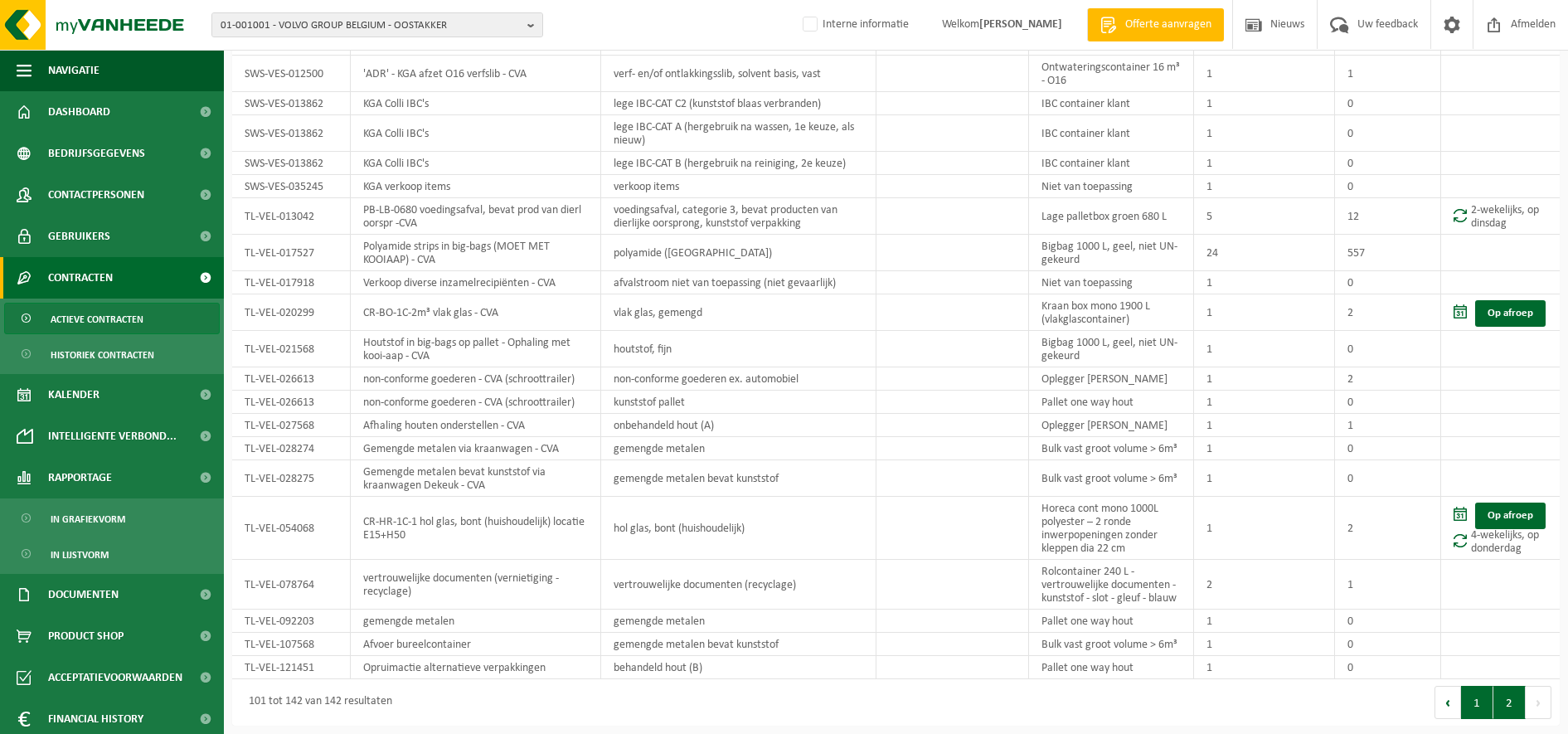
click at [1472, 698] on button "1" at bounding box center [1478, 702] width 33 height 33
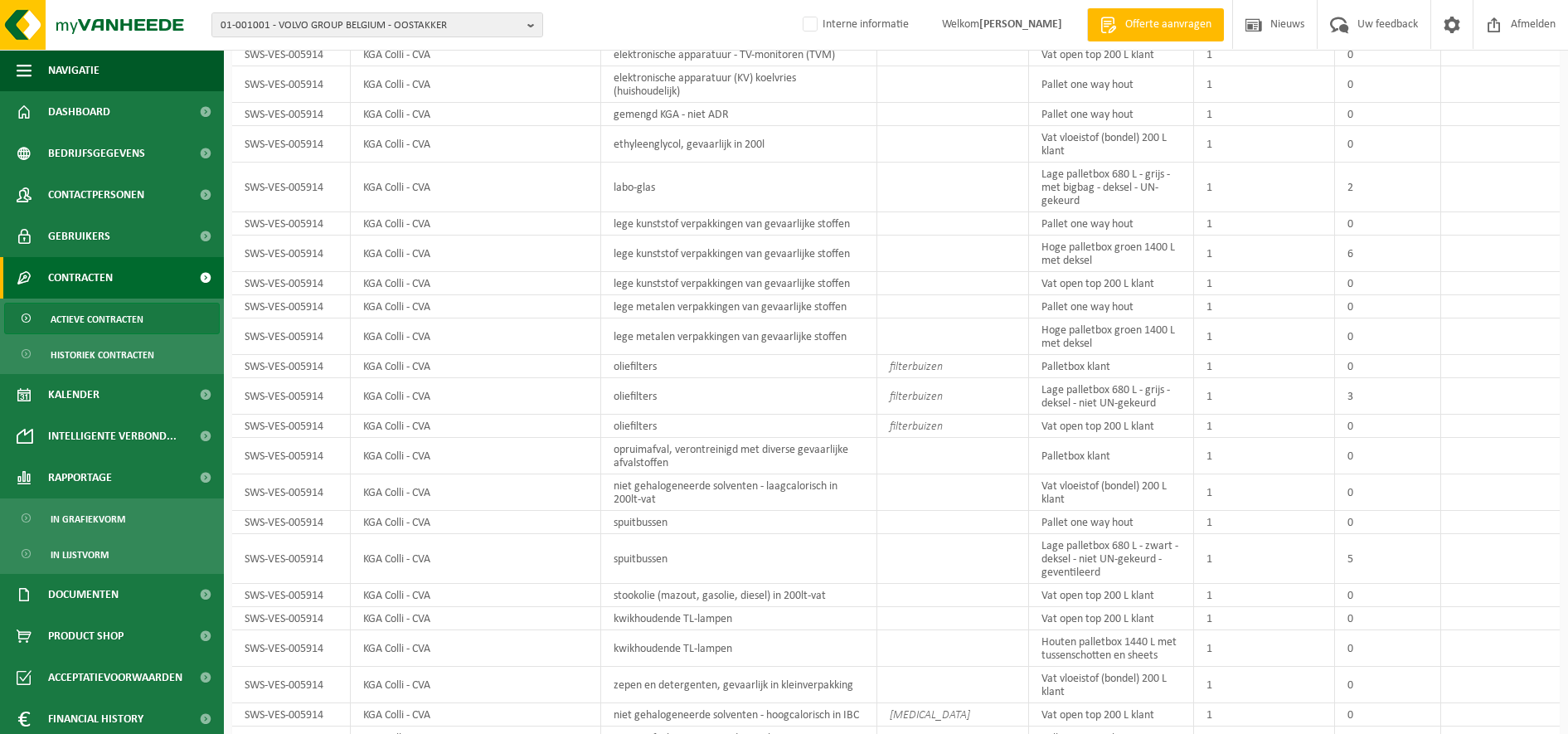
scroll to position [938, 0]
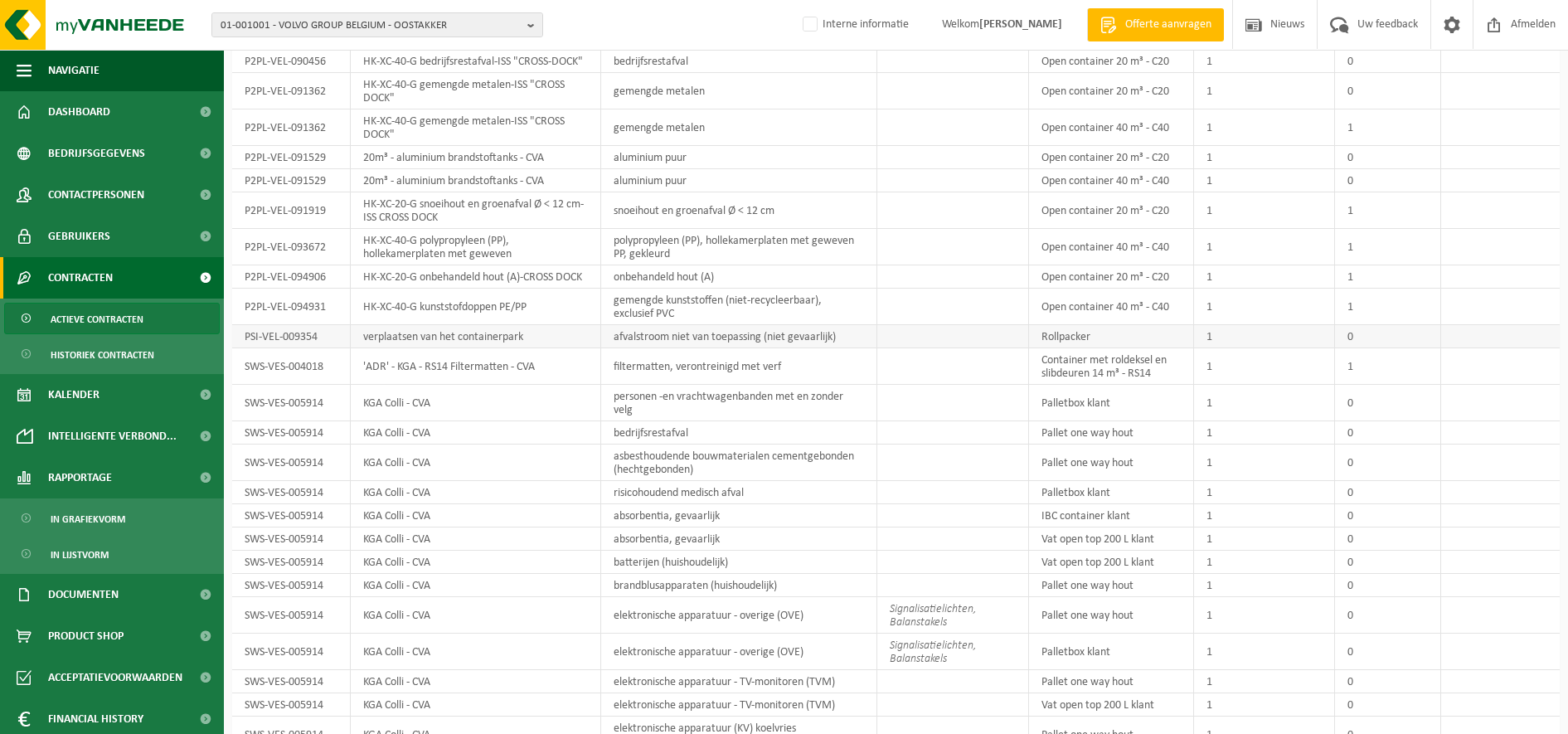
click at [948, 327] on td at bounding box center [953, 337] width 152 height 24
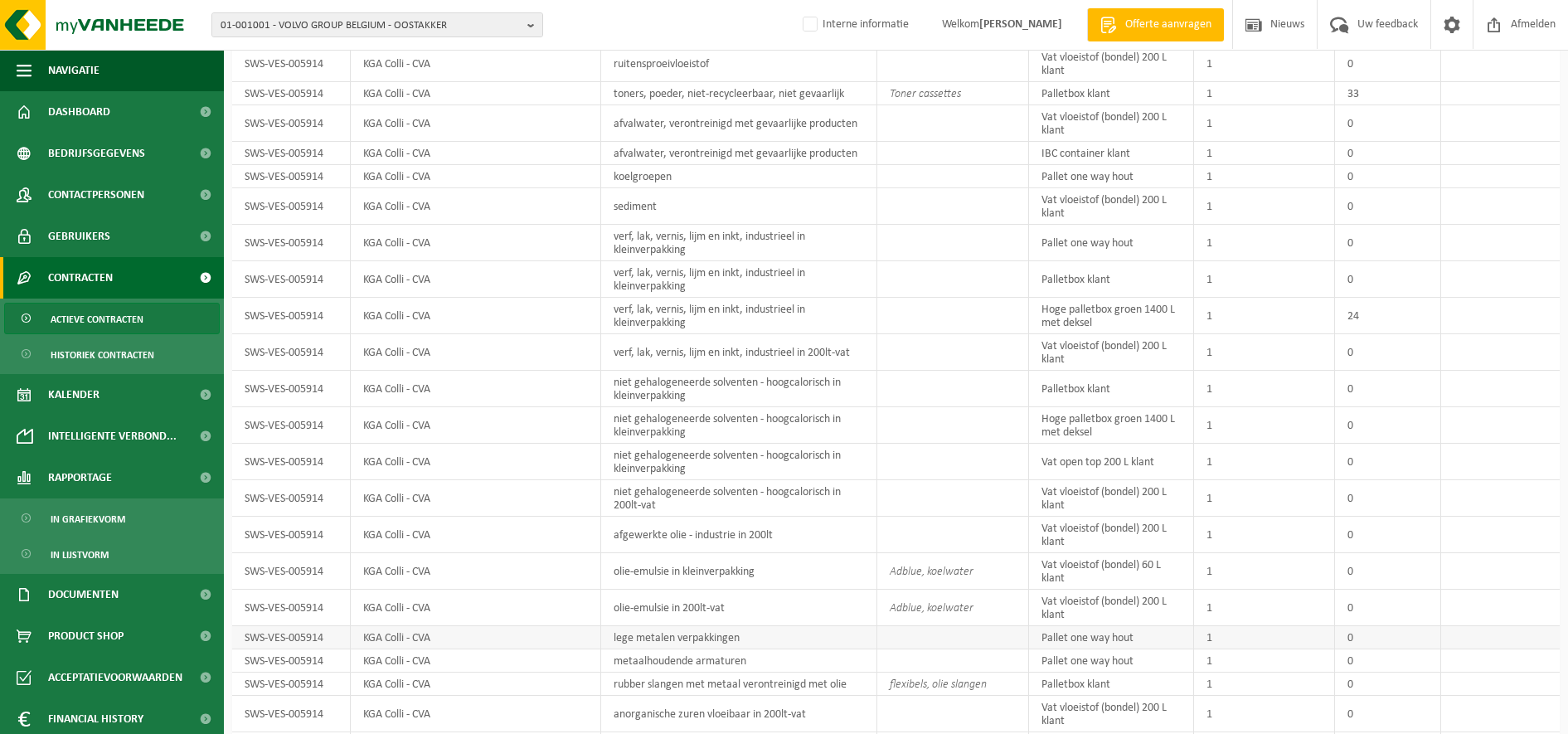
scroll to position [2594, 0]
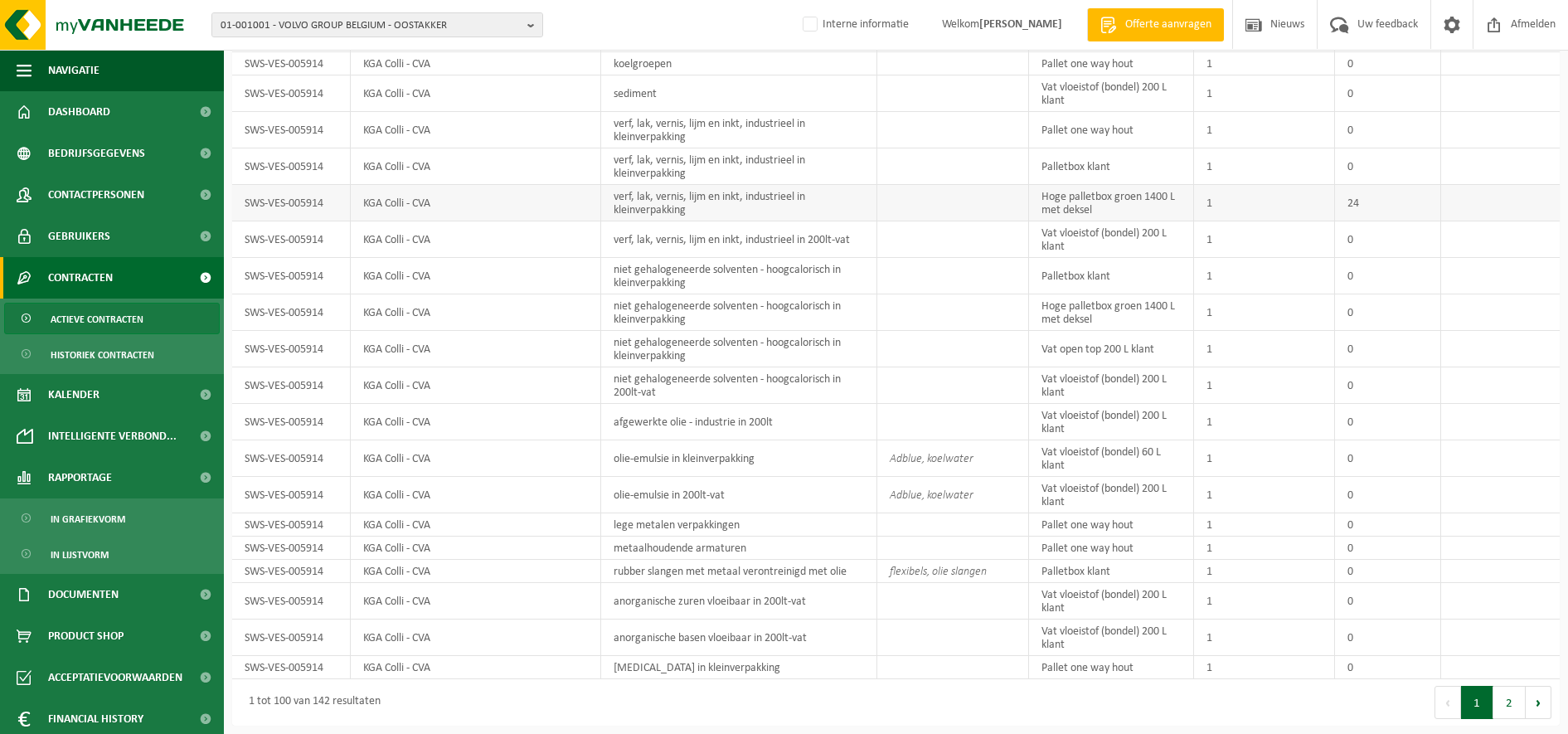
click at [723, 188] on td "verf, lak, vernis, lijm en inkt, industrieel in kleinverpakking" at bounding box center [739, 203] width 276 height 36
click at [913, 296] on td at bounding box center [953, 313] width 152 height 36
